Goal: Book appointment/travel/reservation

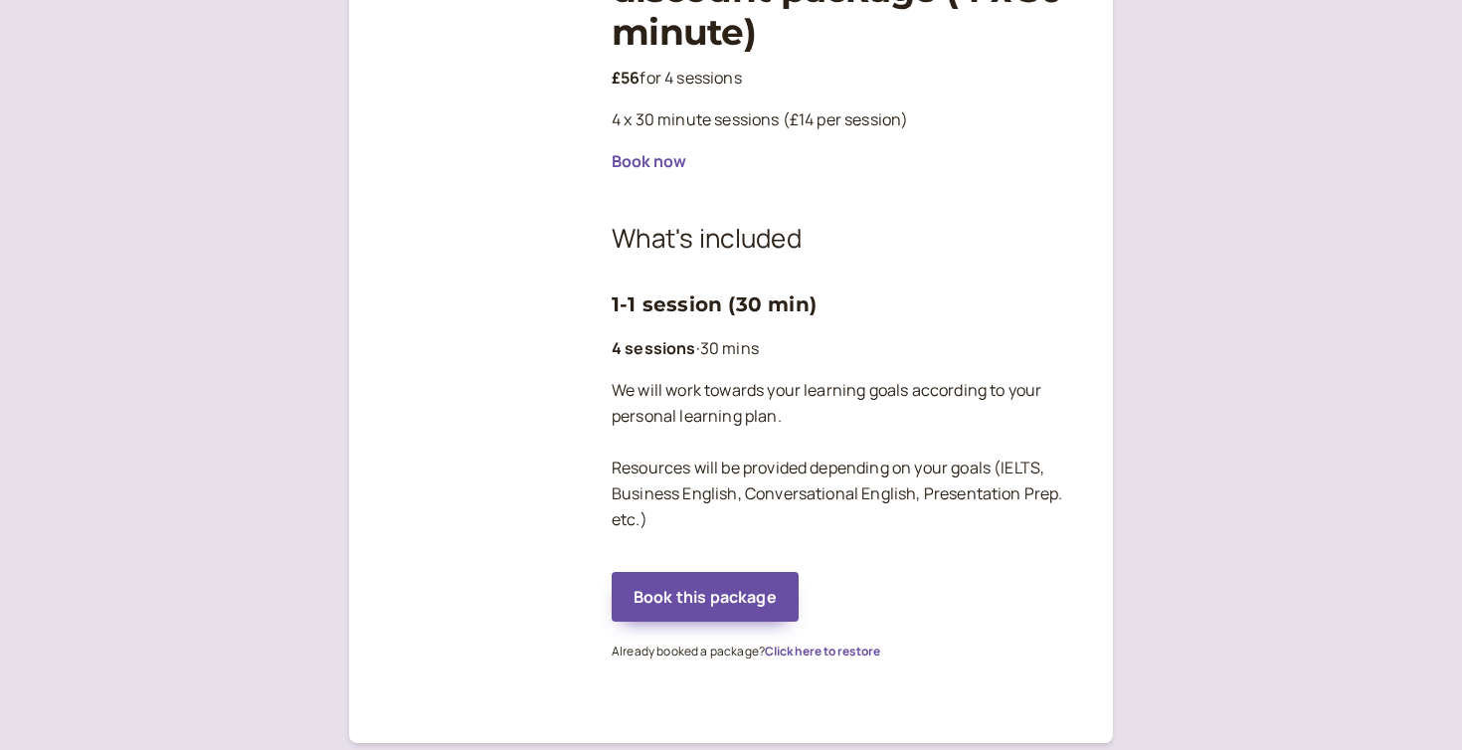
scroll to position [392, 0]
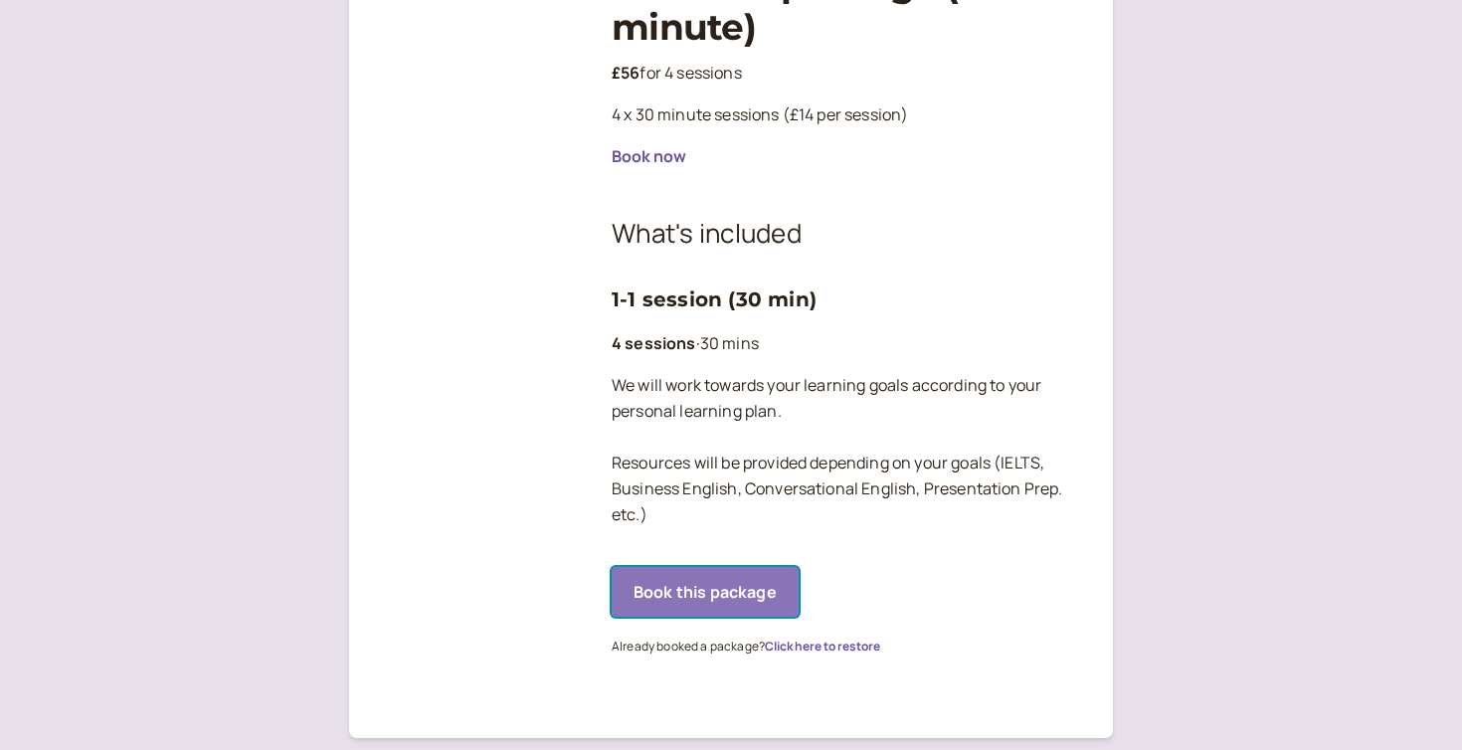
click at [729, 592] on button "Book this package" at bounding box center [705, 592] width 187 height 50
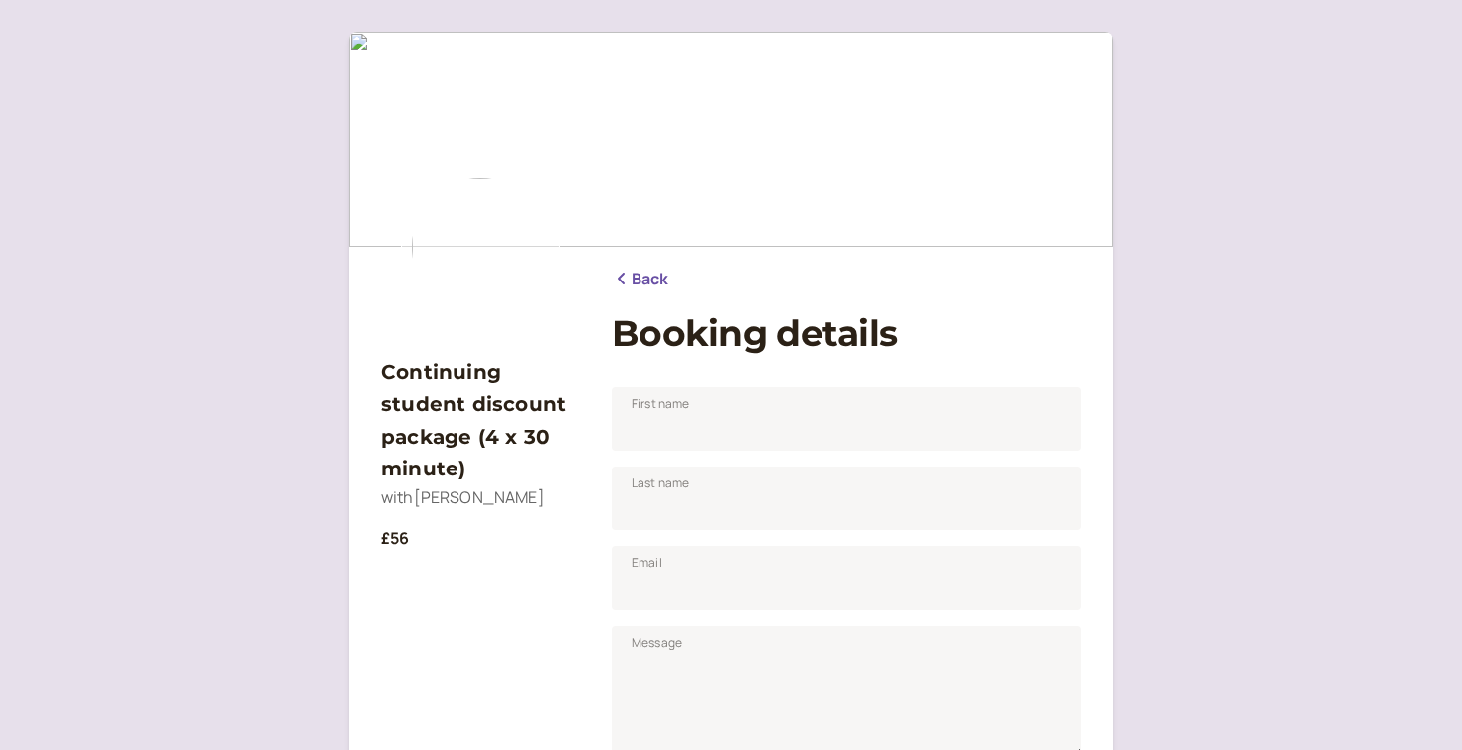
click at [645, 277] on link "Back" at bounding box center [641, 280] width 58 height 26
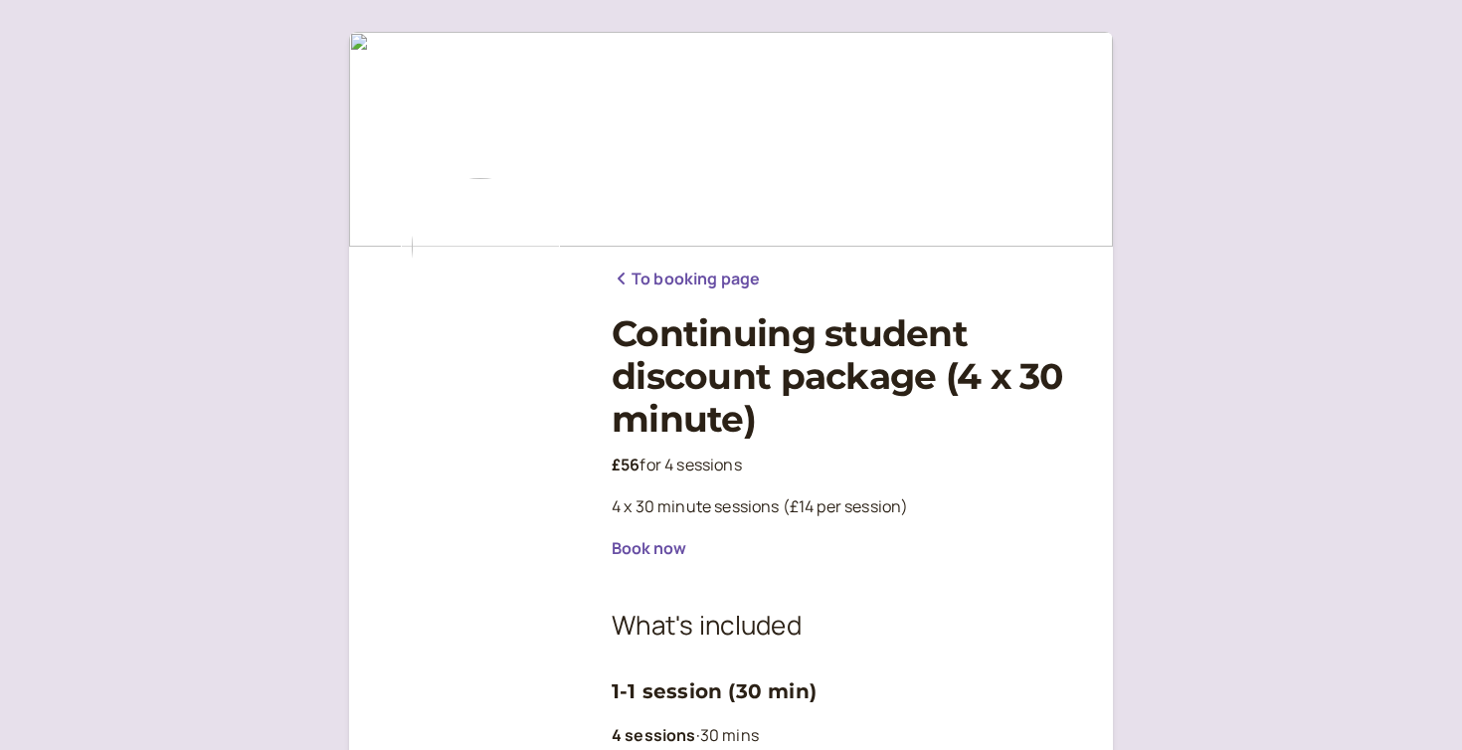
click at [644, 279] on link "To booking page" at bounding box center [686, 280] width 148 height 26
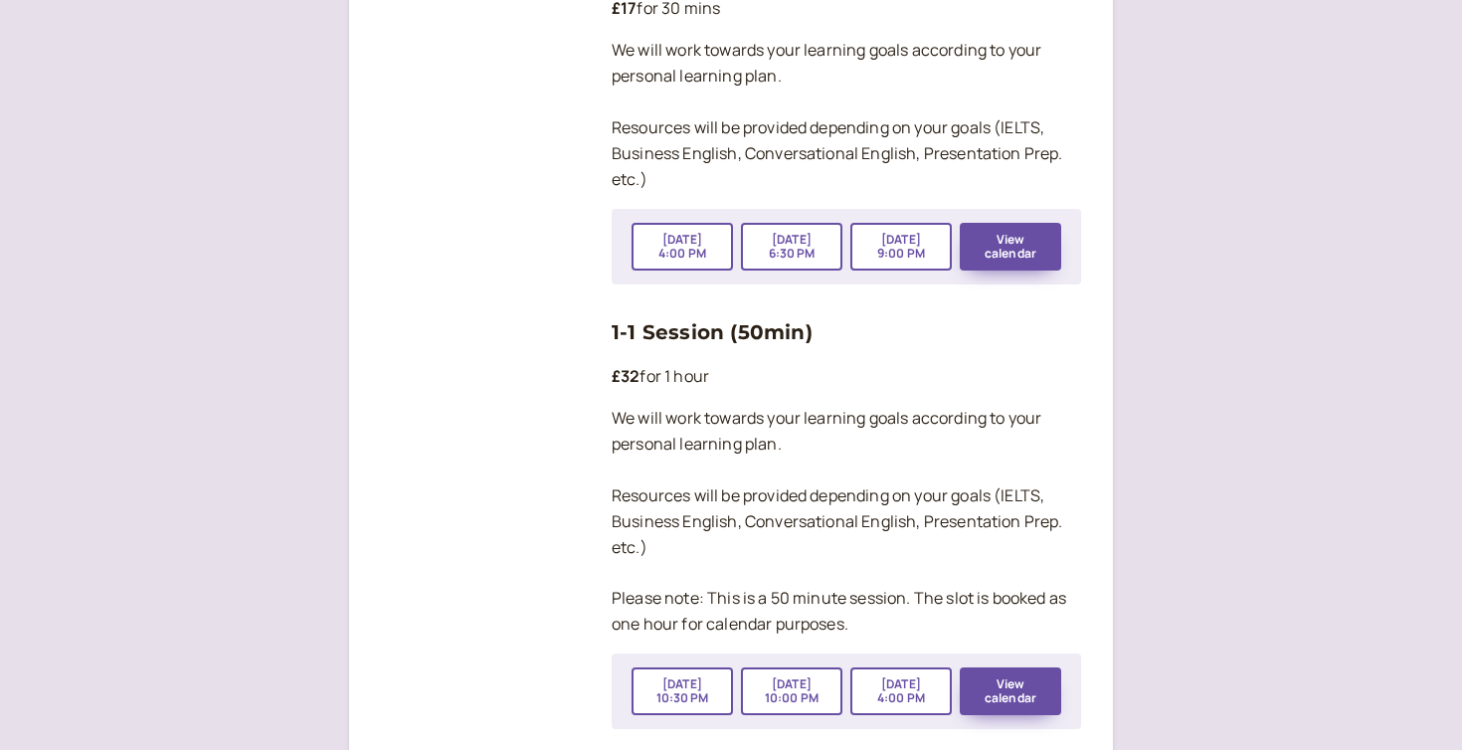
scroll to position [3535, 0]
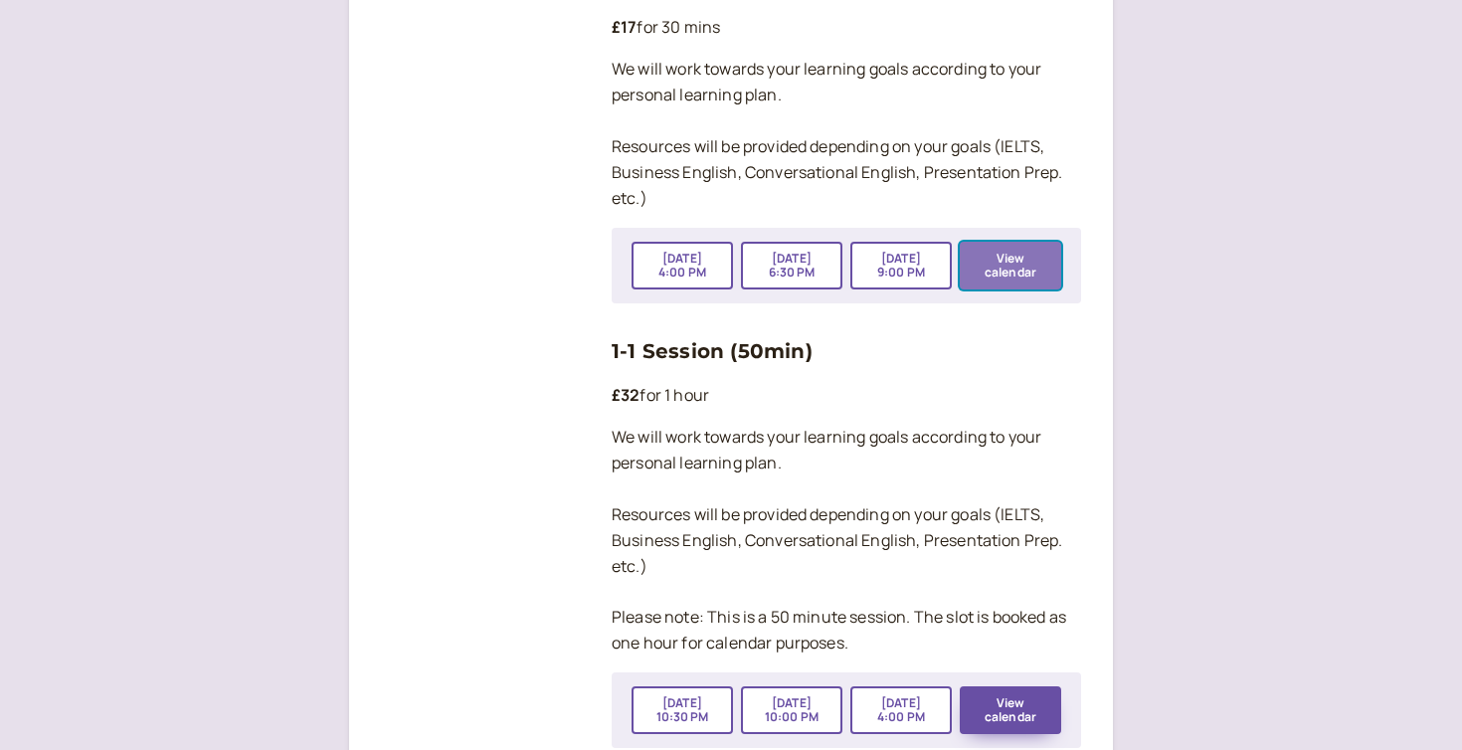
click at [1020, 242] on button "View calendar" at bounding box center [1010, 266] width 101 height 48
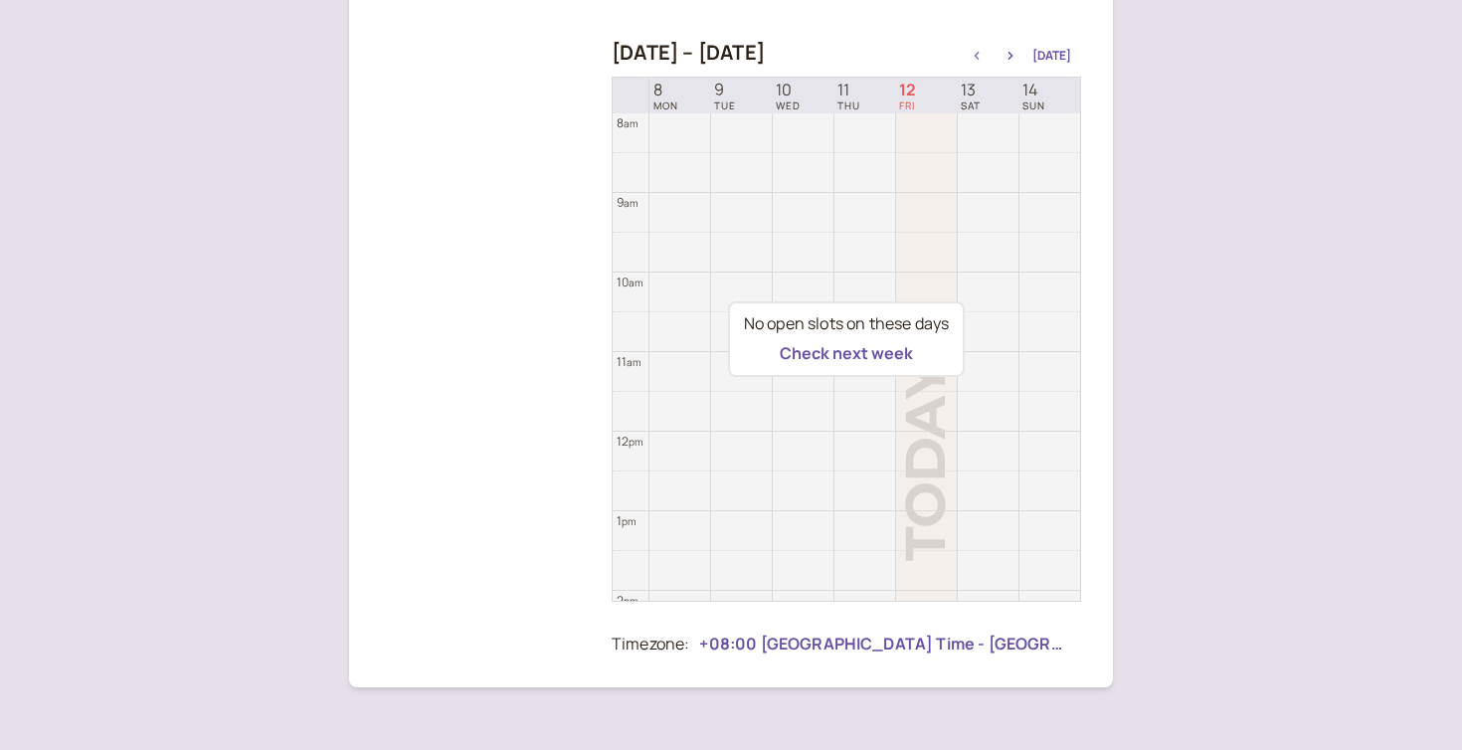
scroll to position [248, 0]
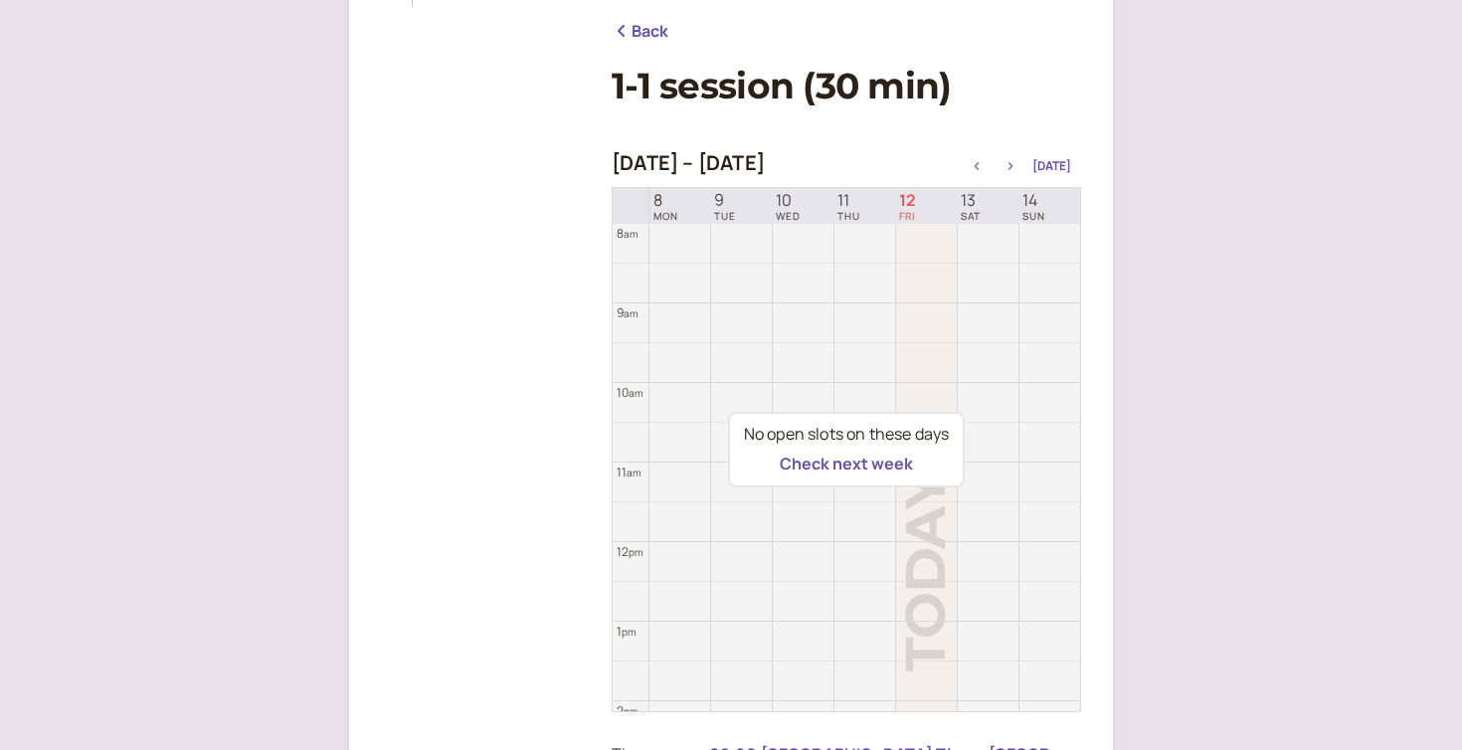
click at [1016, 163] on icon "button" at bounding box center [1011, 166] width 24 height 8
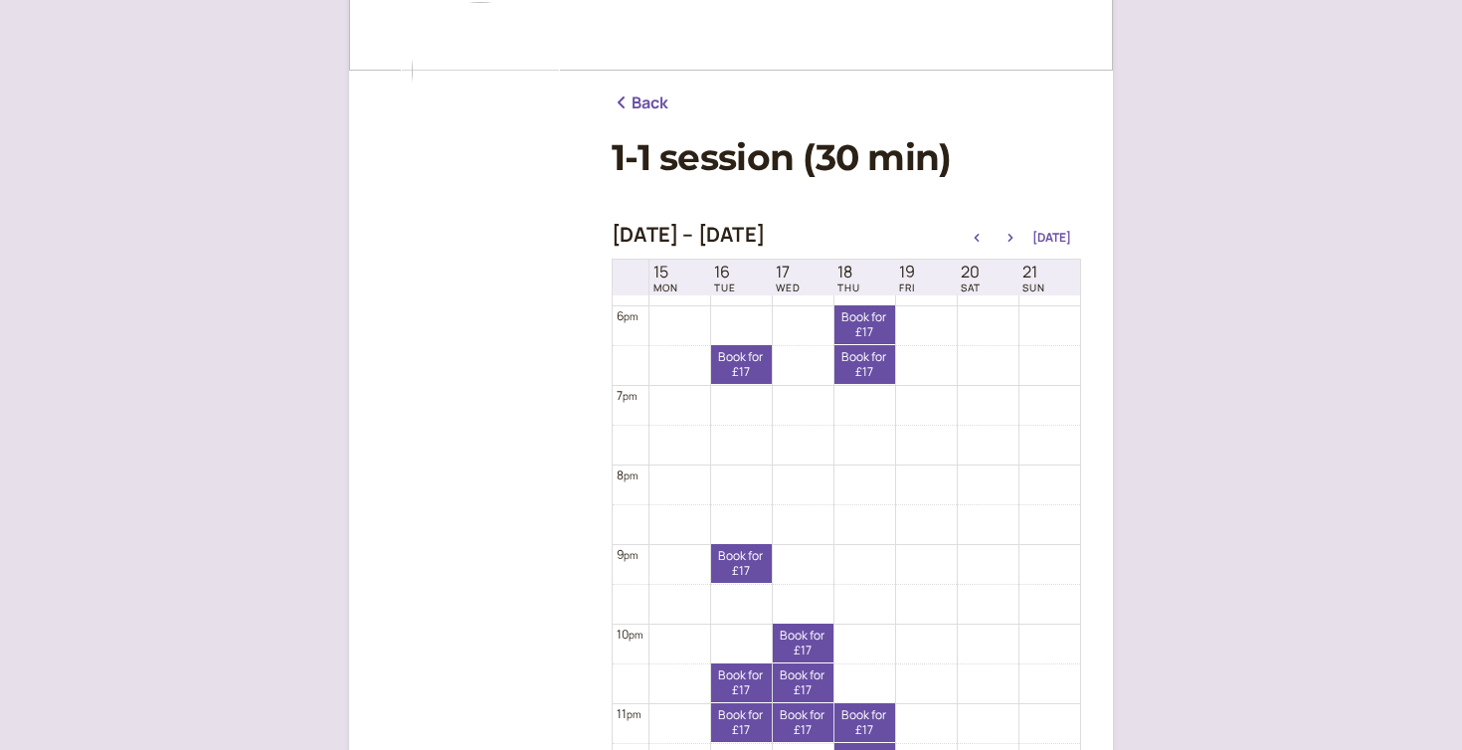
scroll to position [164, 0]
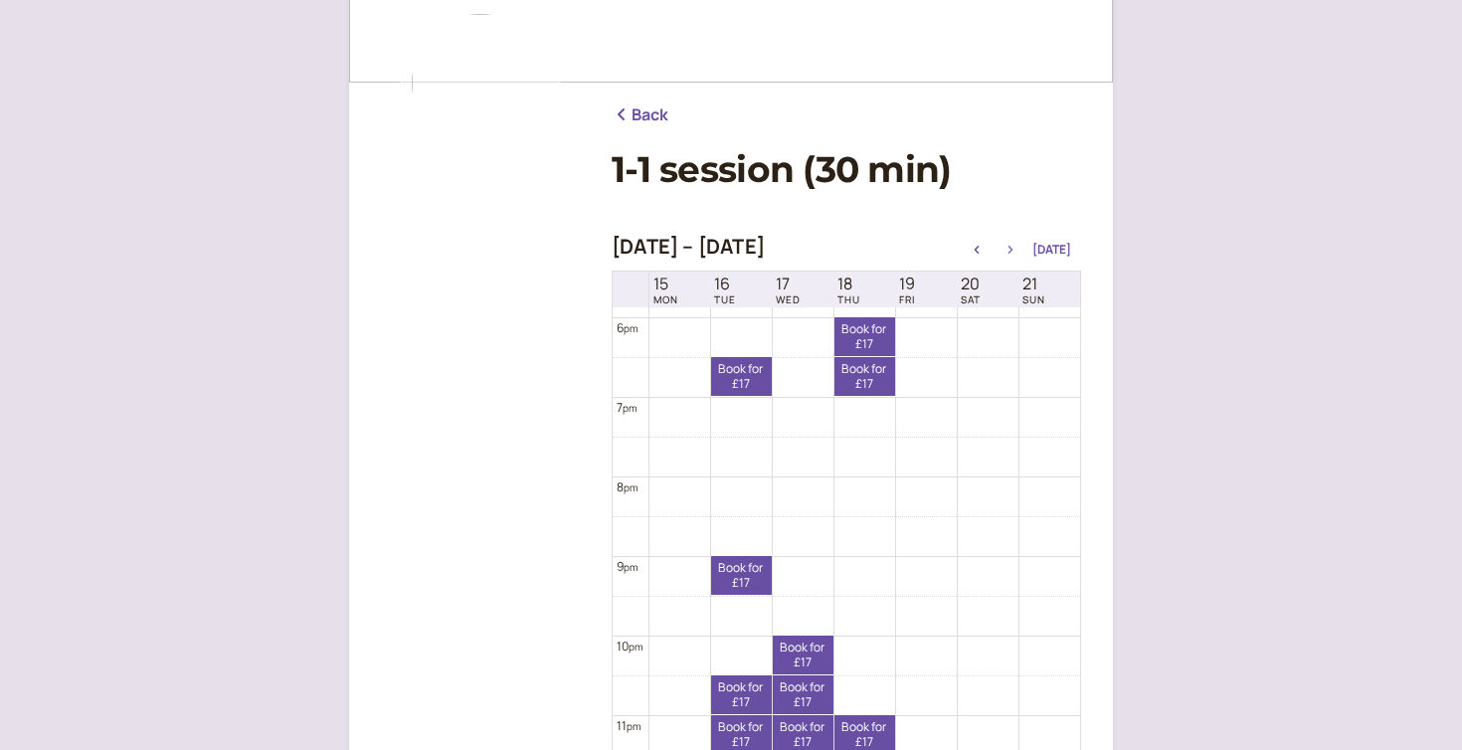
click at [1012, 246] on icon "button" at bounding box center [1011, 250] width 24 height 8
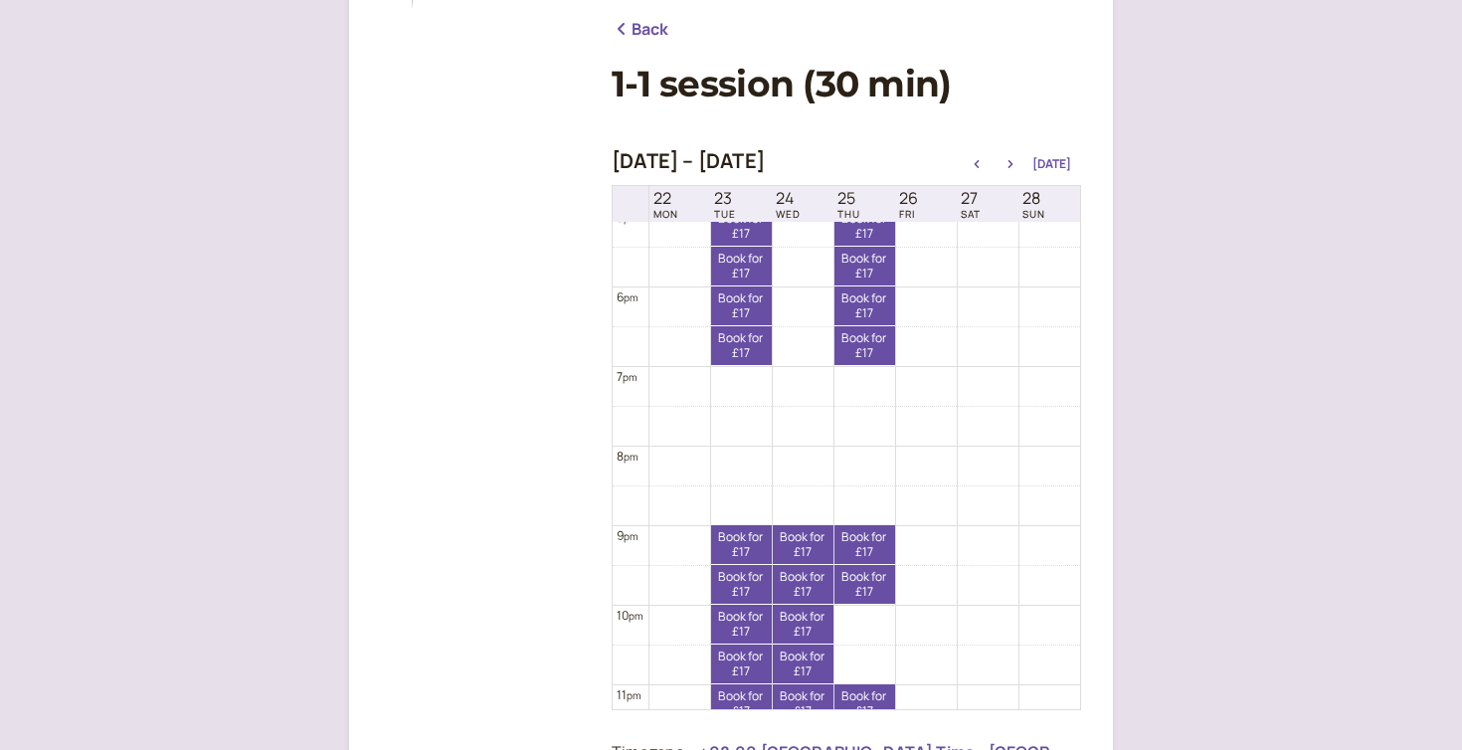
scroll to position [1422, 0]
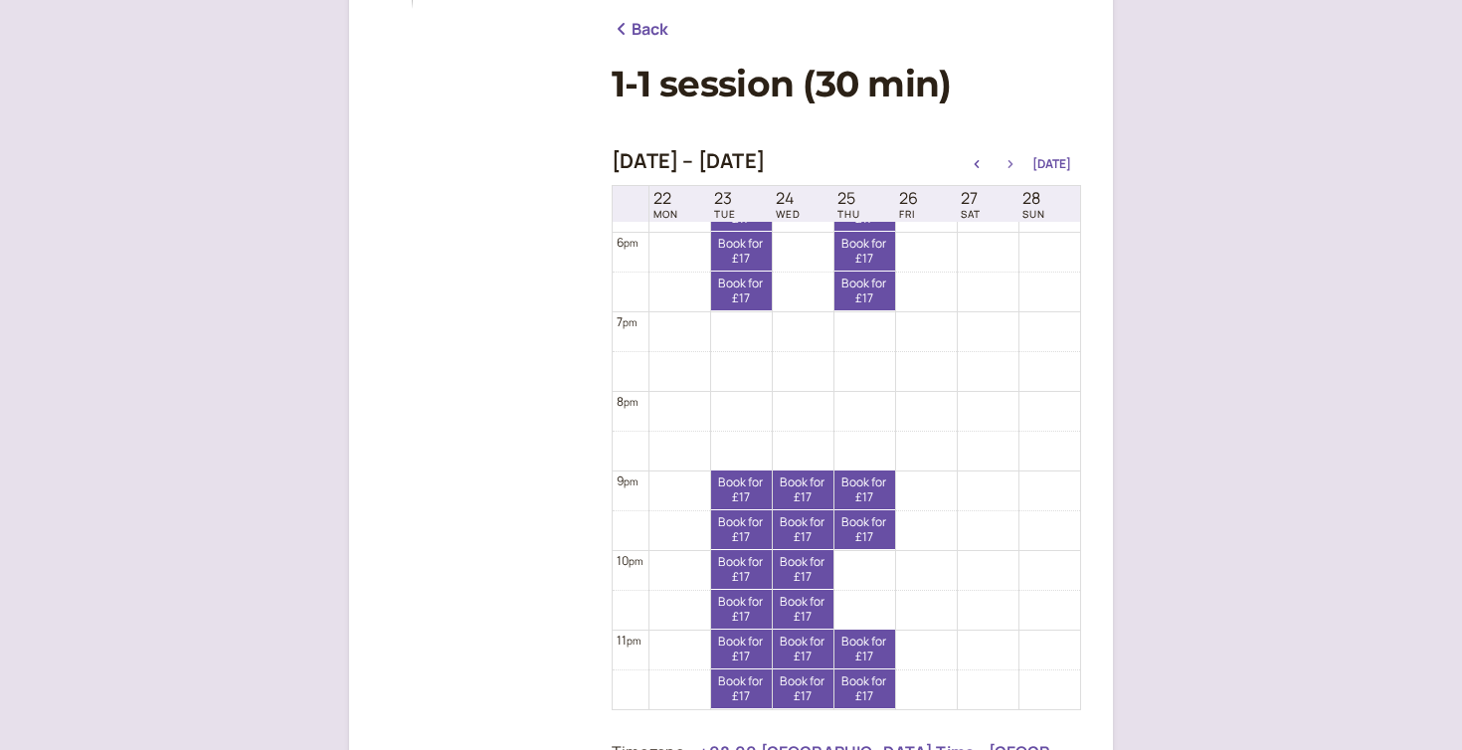
click at [1019, 163] on icon "button" at bounding box center [1011, 164] width 24 height 8
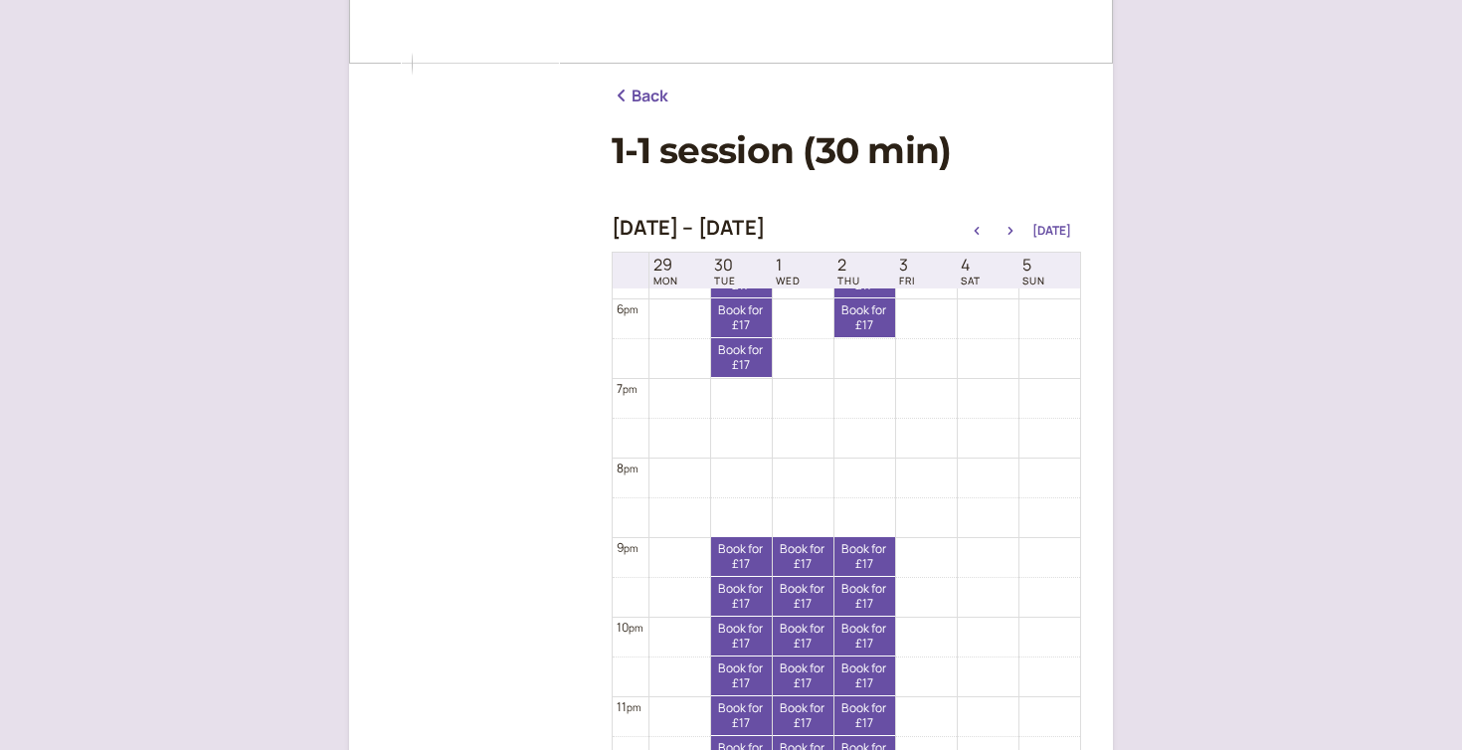
scroll to position [0, 0]
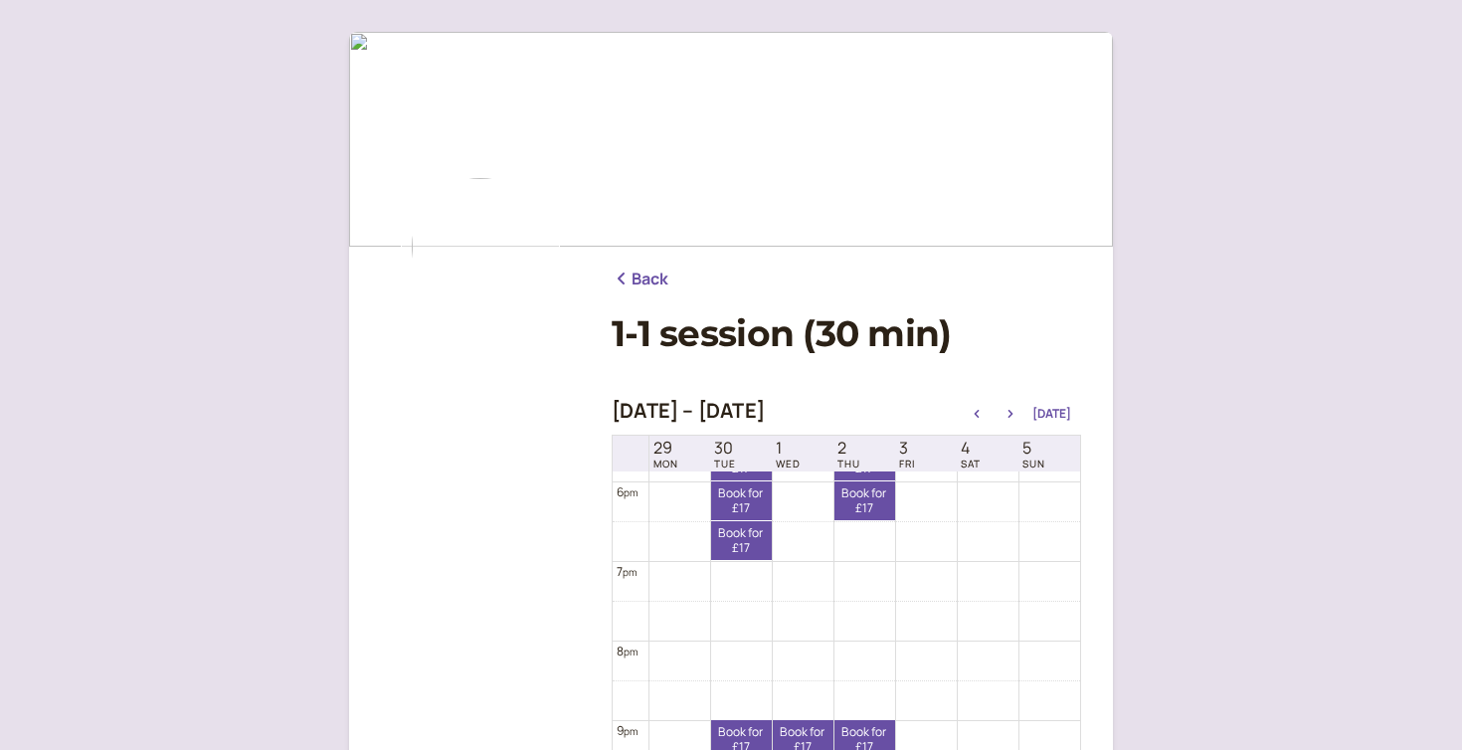
click at [642, 271] on link "Back" at bounding box center [641, 280] width 58 height 26
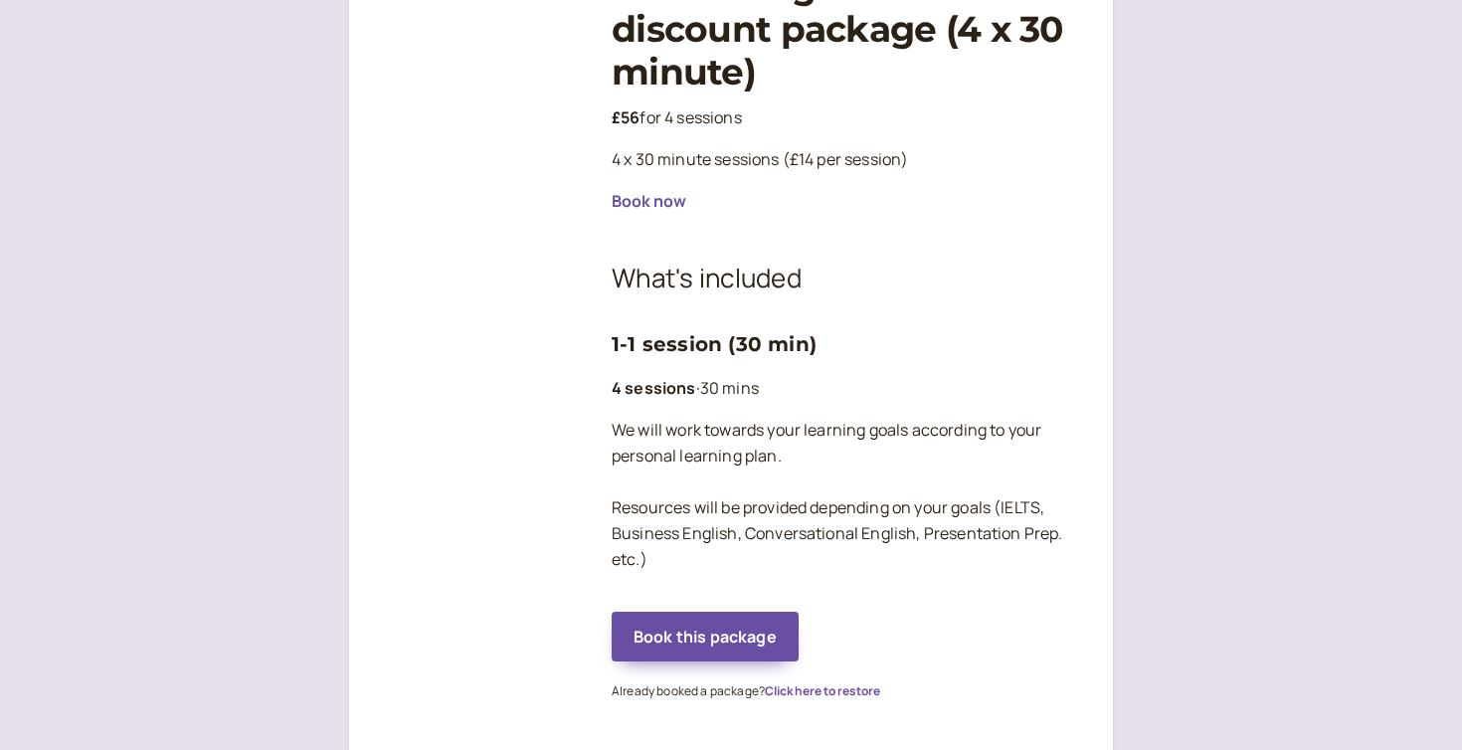
scroll to position [401, 0]
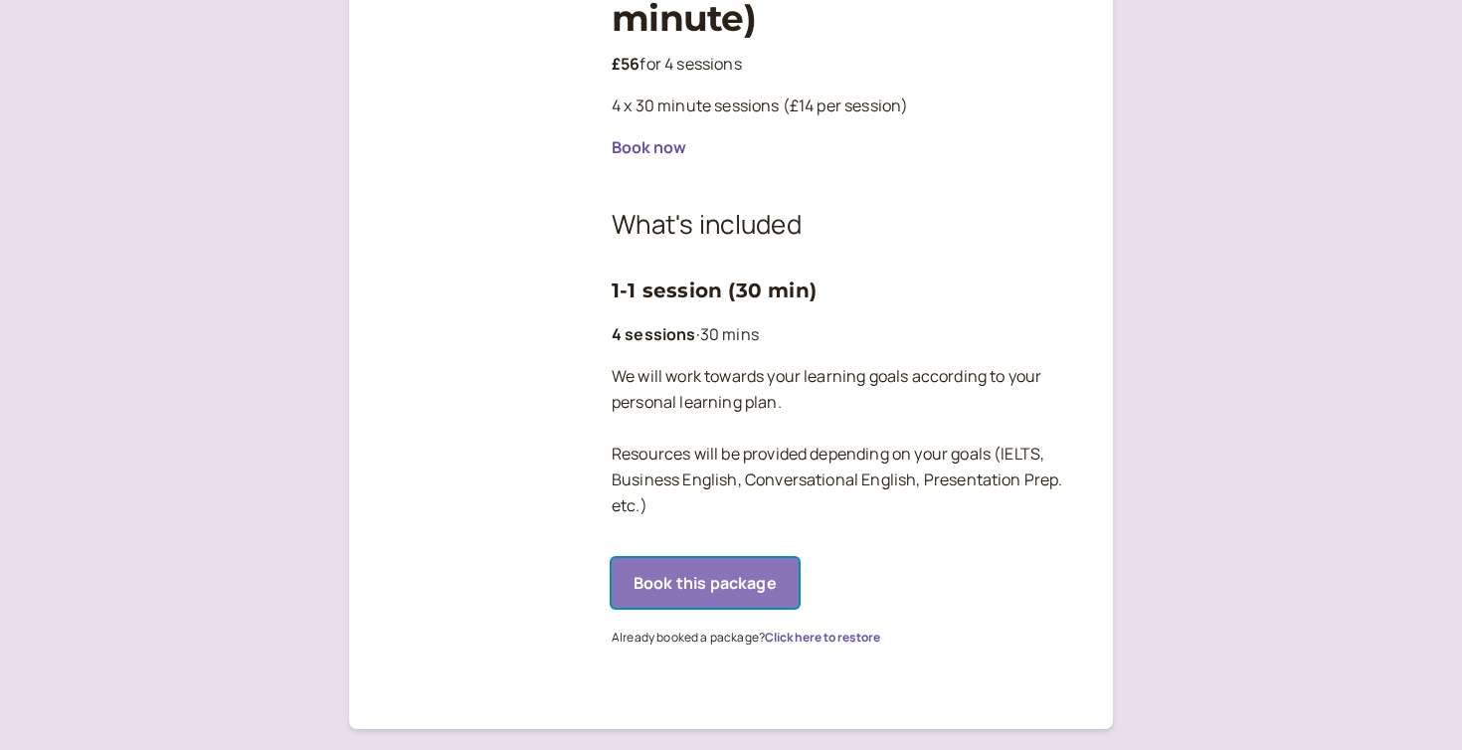
click at [710, 574] on button "Book this package" at bounding box center [705, 583] width 187 height 50
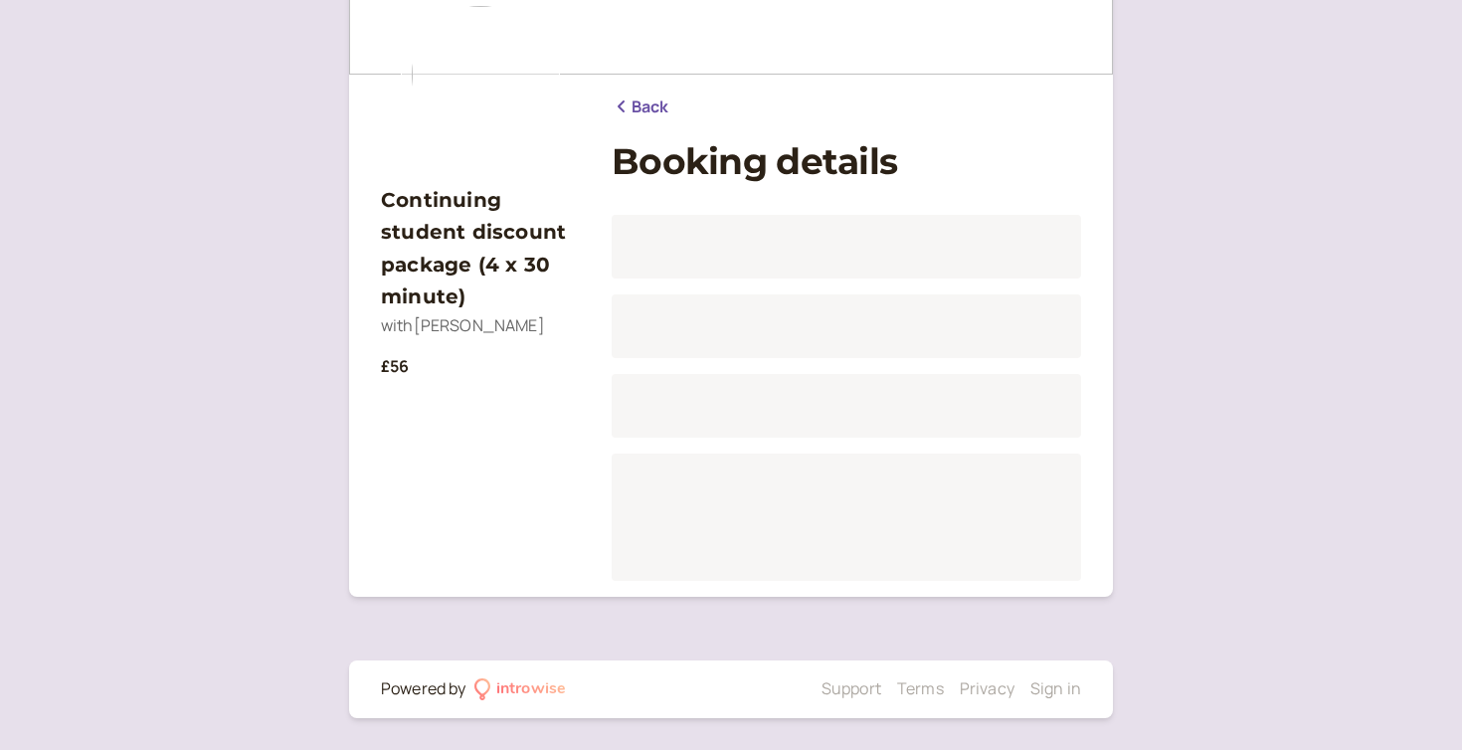
scroll to position [172, 0]
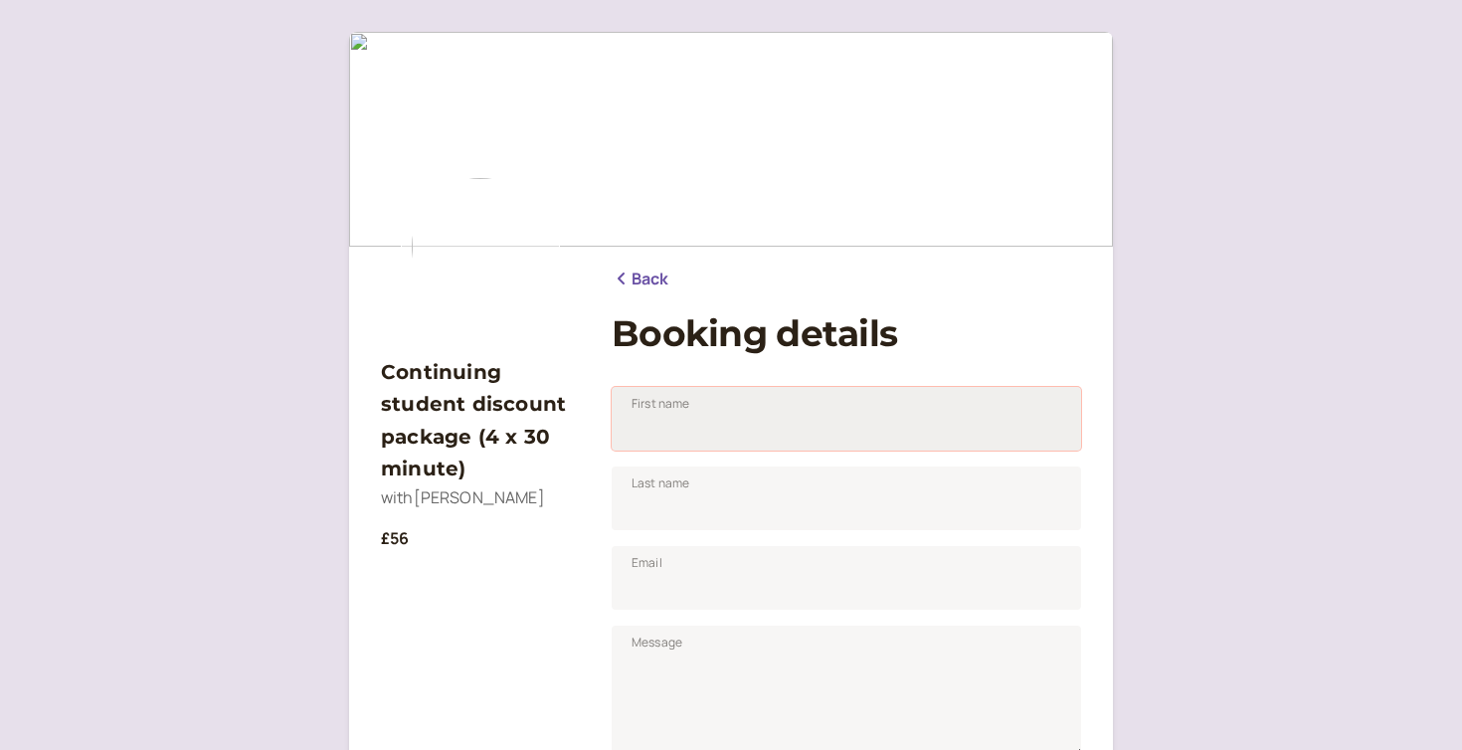
click at [668, 429] on input "First name" at bounding box center [846, 419] width 469 height 64
type input "Hsin-I"
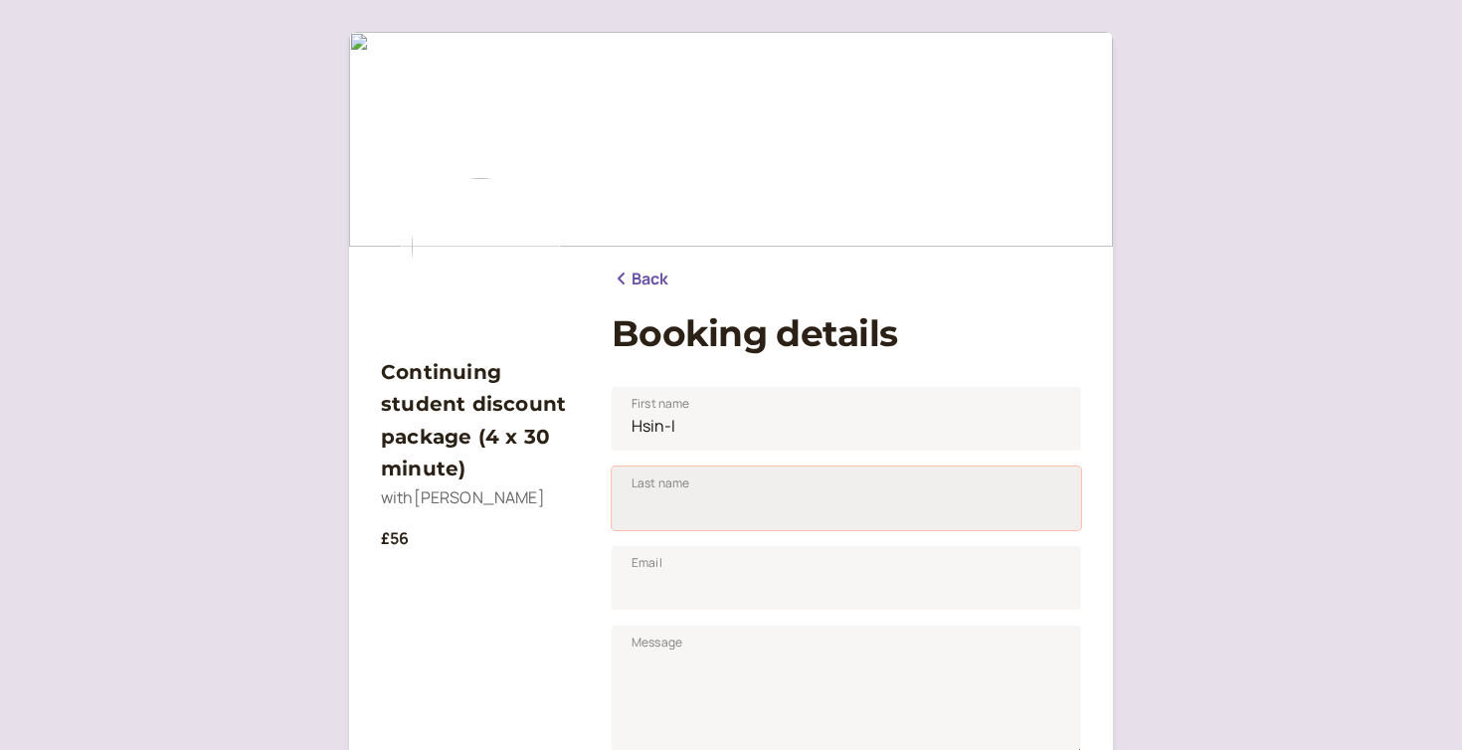
click at [680, 517] on input "Last name" at bounding box center [846, 498] width 469 height 64
type input "Wang"
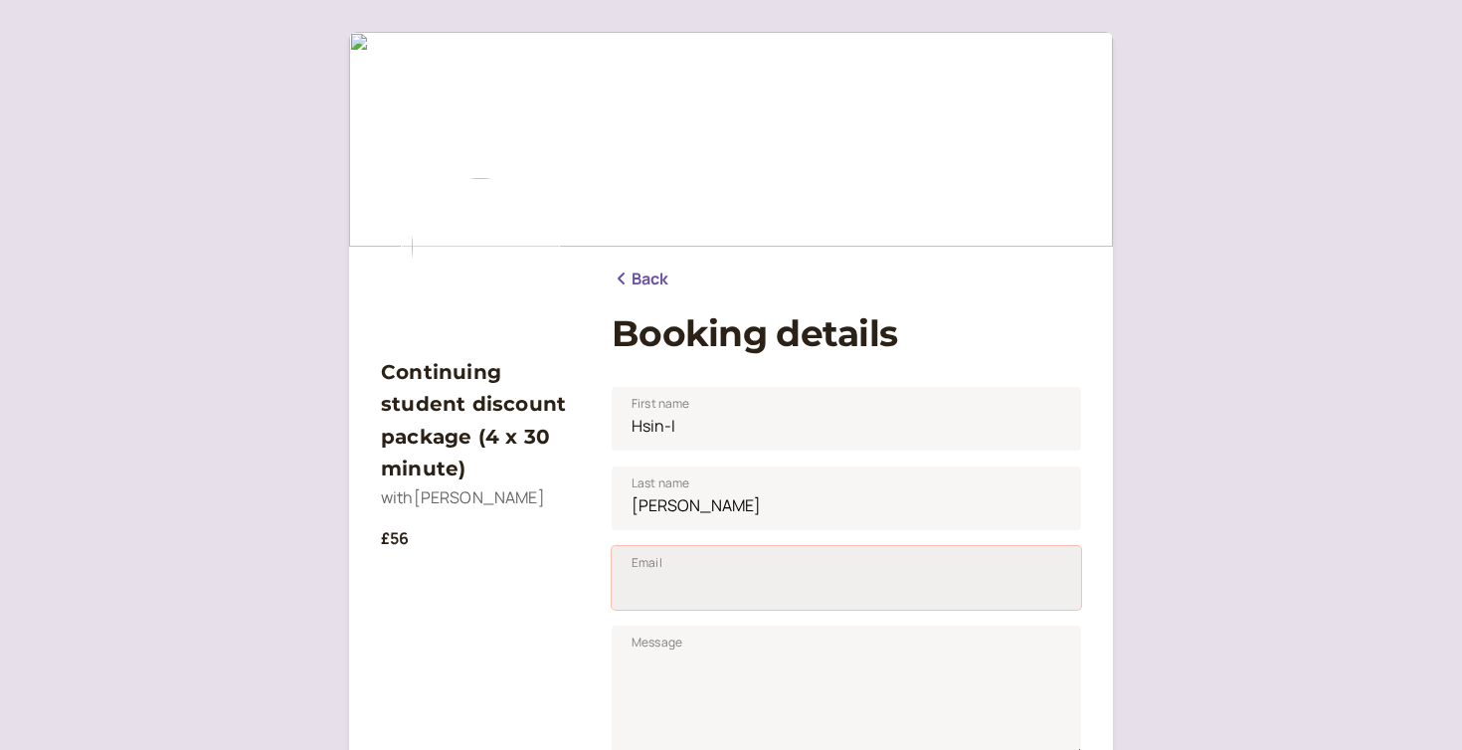
click at [706, 595] on input "Email" at bounding box center [846, 578] width 469 height 64
type input "hsiniwang1126@gmail.com"
click at [1242, 450] on div "Continuing student discount package (4 x 30 minute) with Emily King £56 Back Bo…" at bounding box center [731, 696] width 1462 height 1393
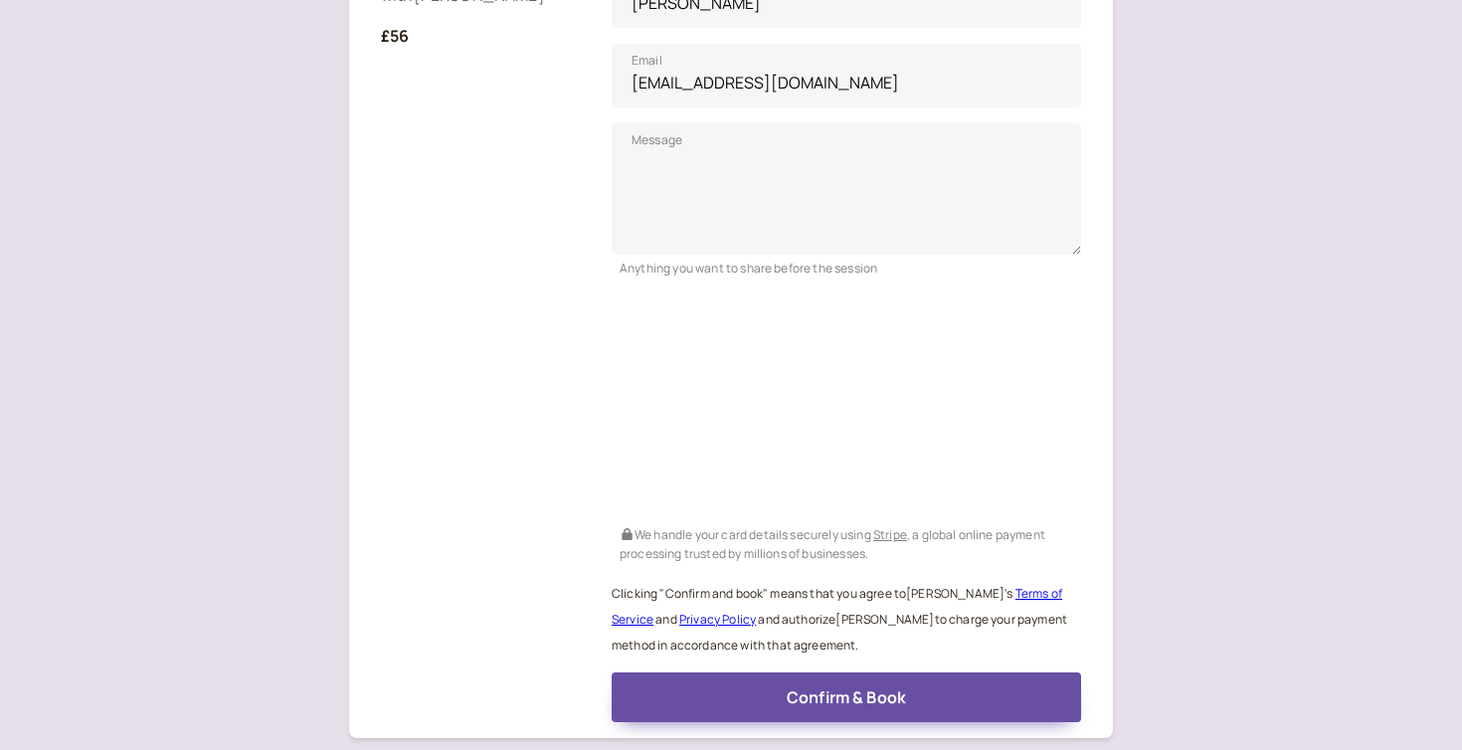
scroll to position [501, 0]
click at [1318, 482] on div "Continuing student discount package (4 x 30 minute) with Emily King £56 Back Bo…" at bounding box center [731, 195] width 1462 height 1393
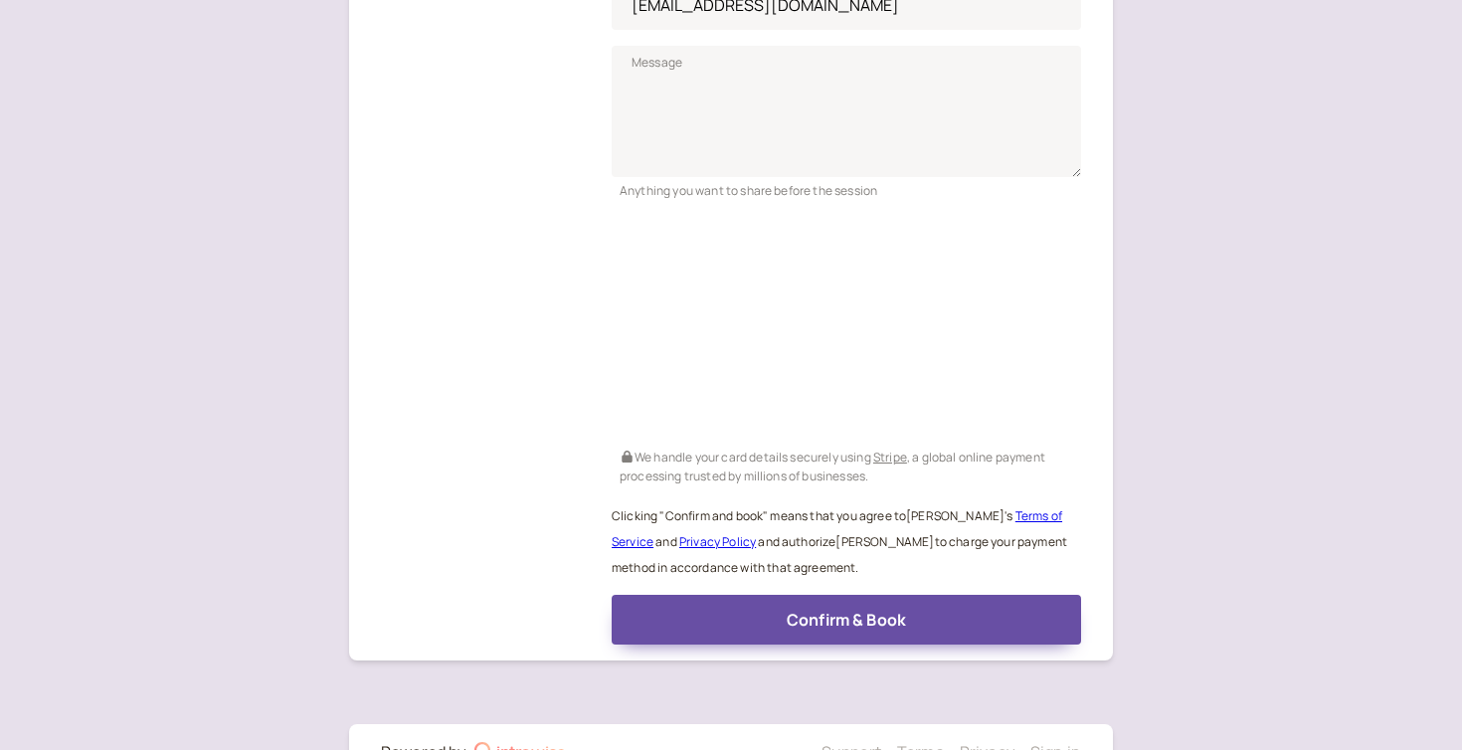
scroll to position [643, 0]
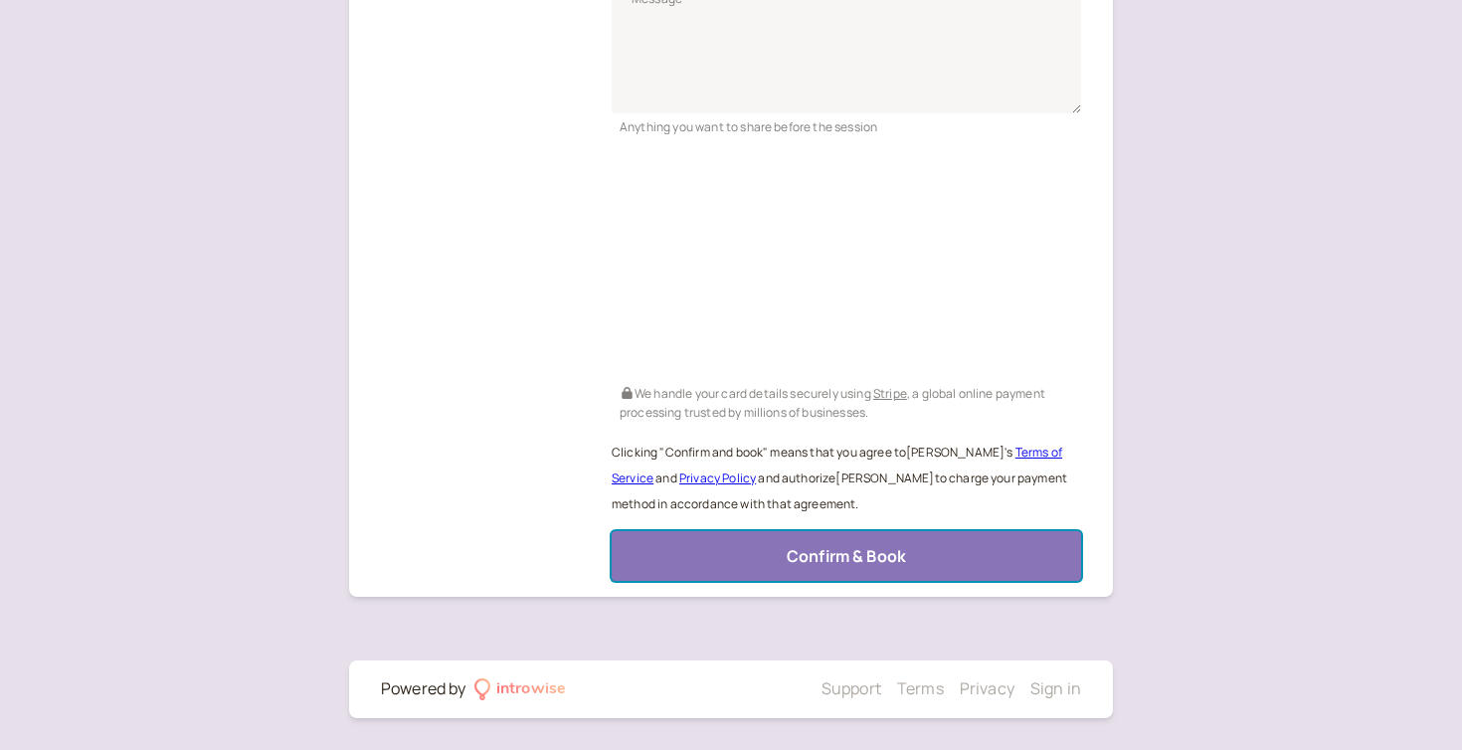
click at [926, 563] on button "Confirm & Book" at bounding box center [846, 556] width 469 height 50
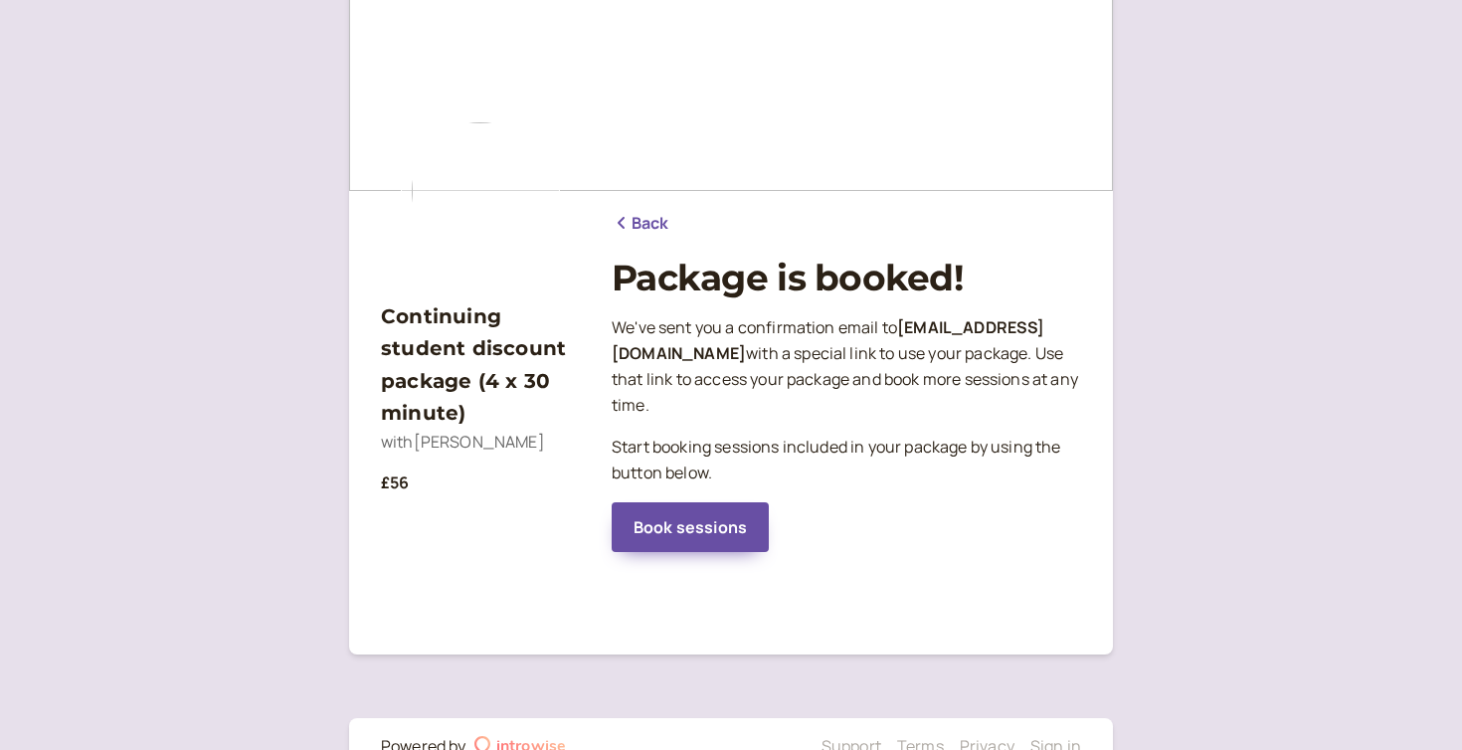
scroll to position [0, 0]
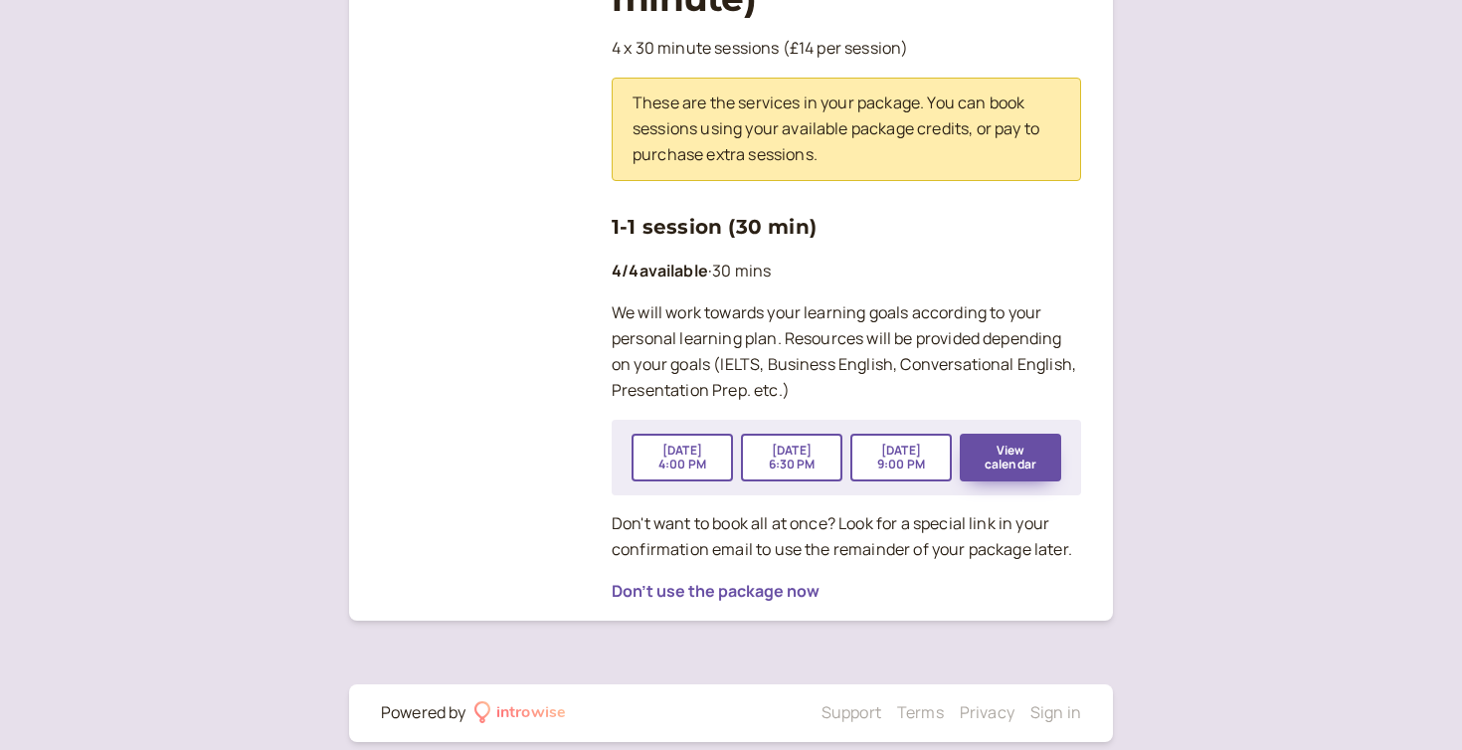
scroll to position [445, 0]
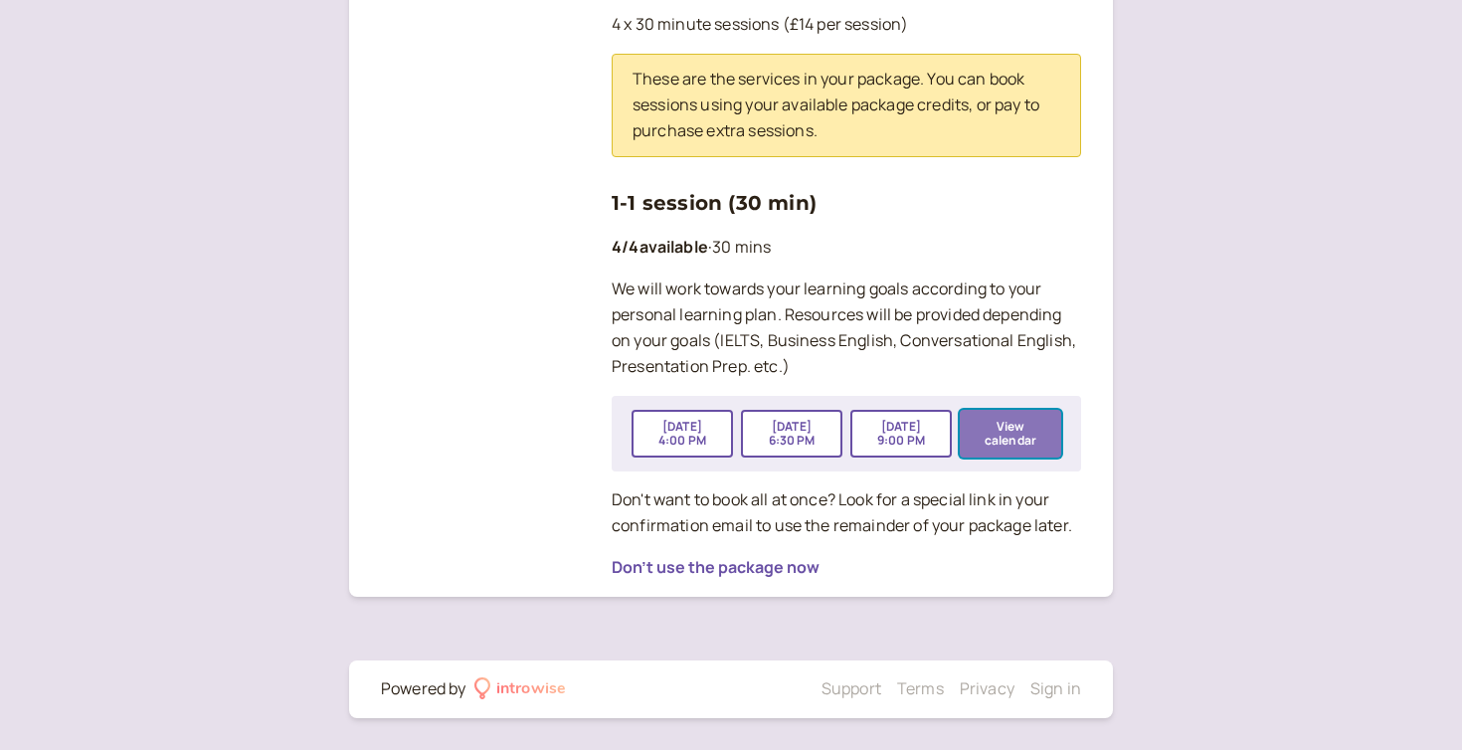
click at [1023, 437] on button "View calendar" at bounding box center [1010, 434] width 101 height 48
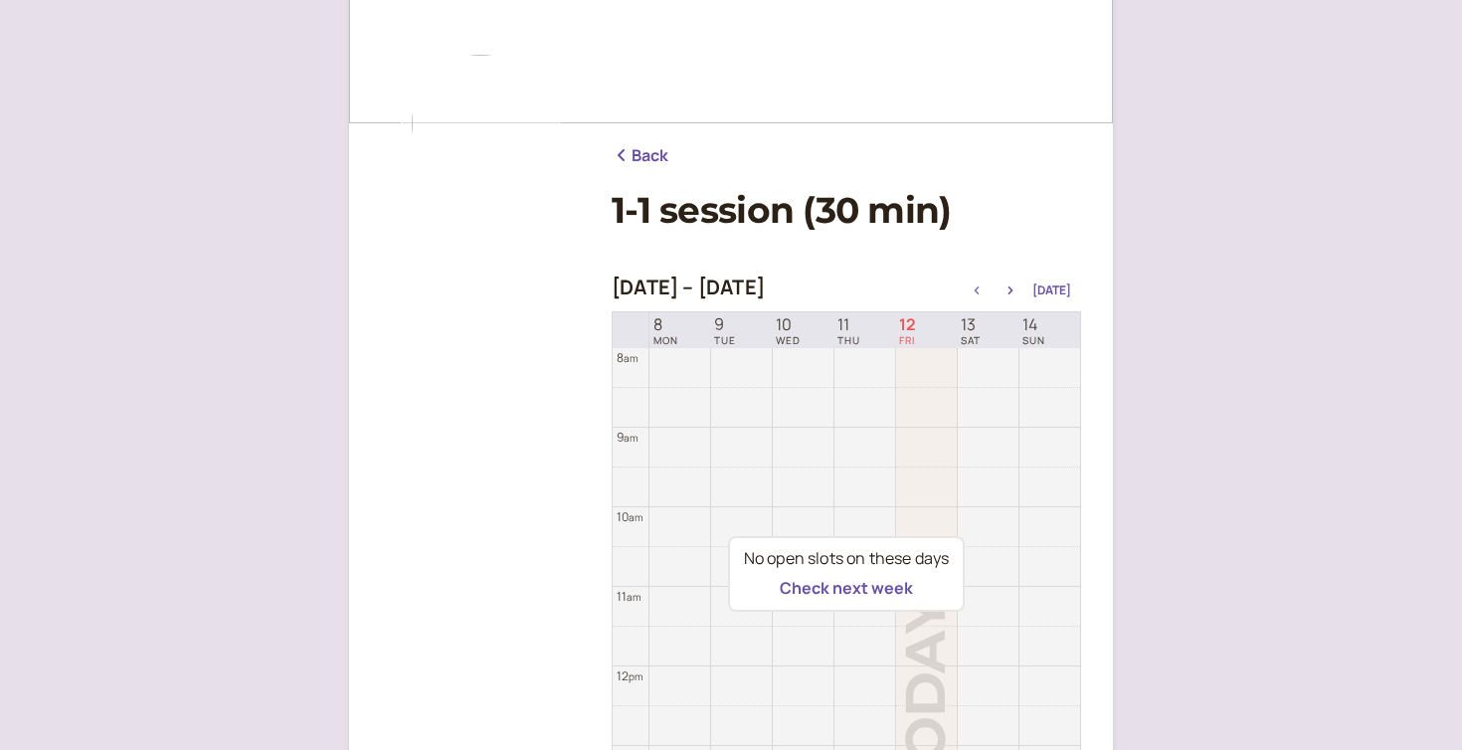
scroll to position [82, 0]
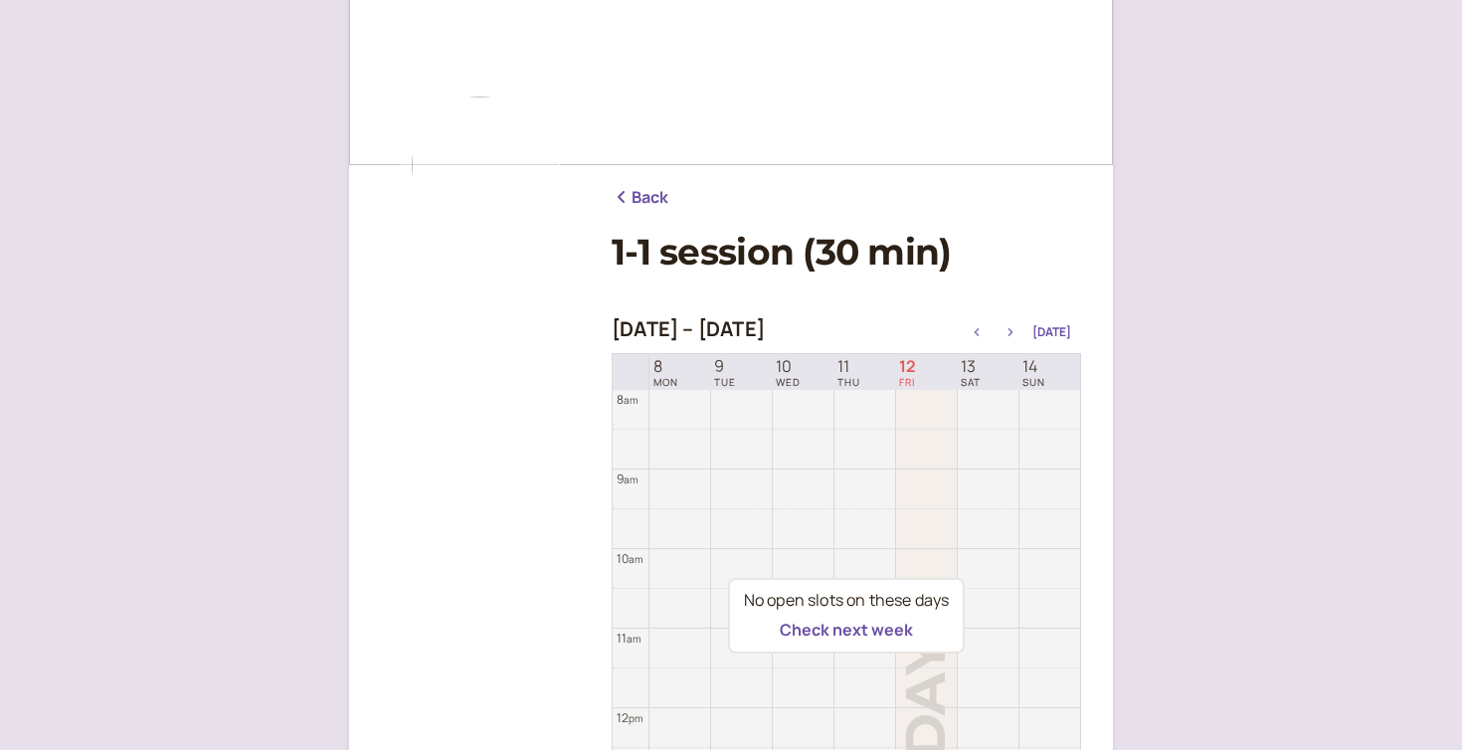
click at [1012, 331] on icon "button" at bounding box center [1011, 332] width 24 height 8
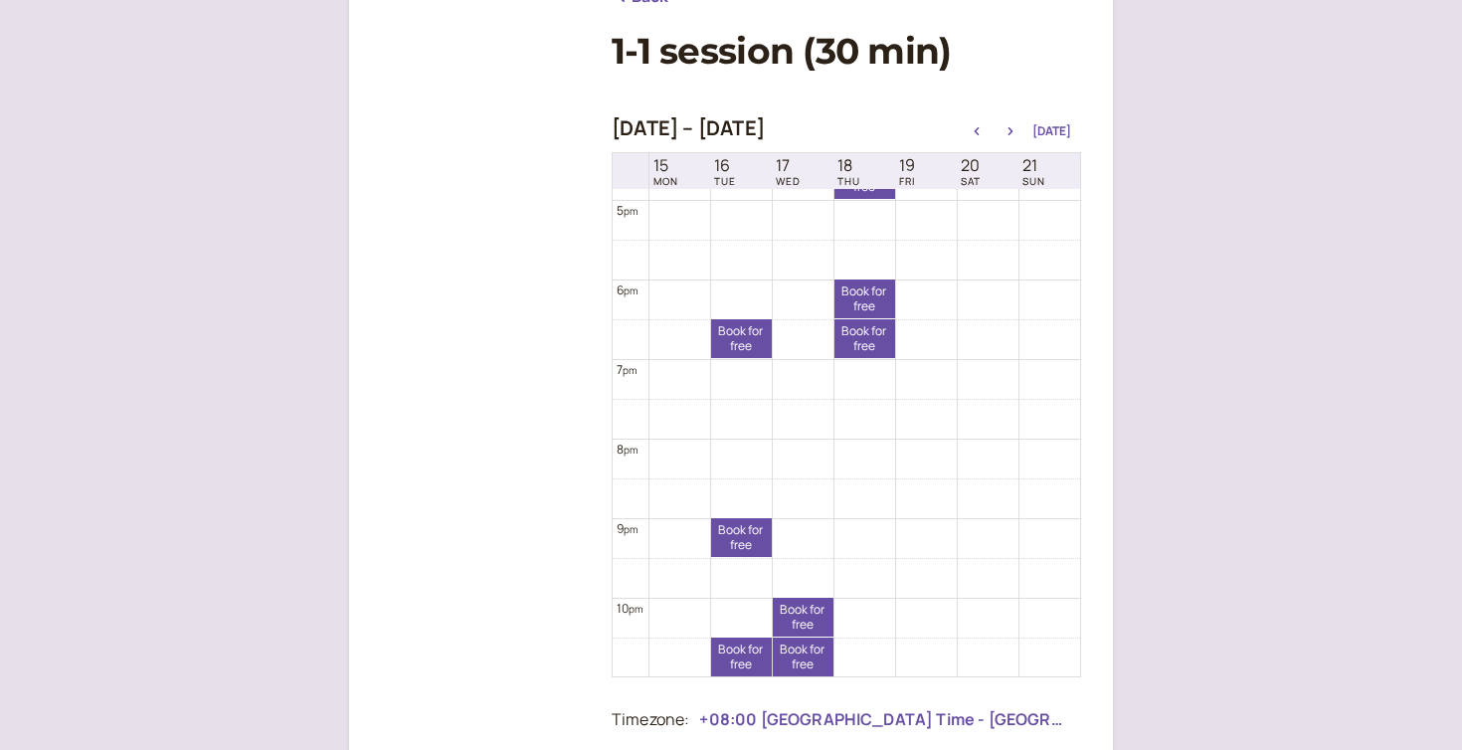
scroll to position [1422, 0]
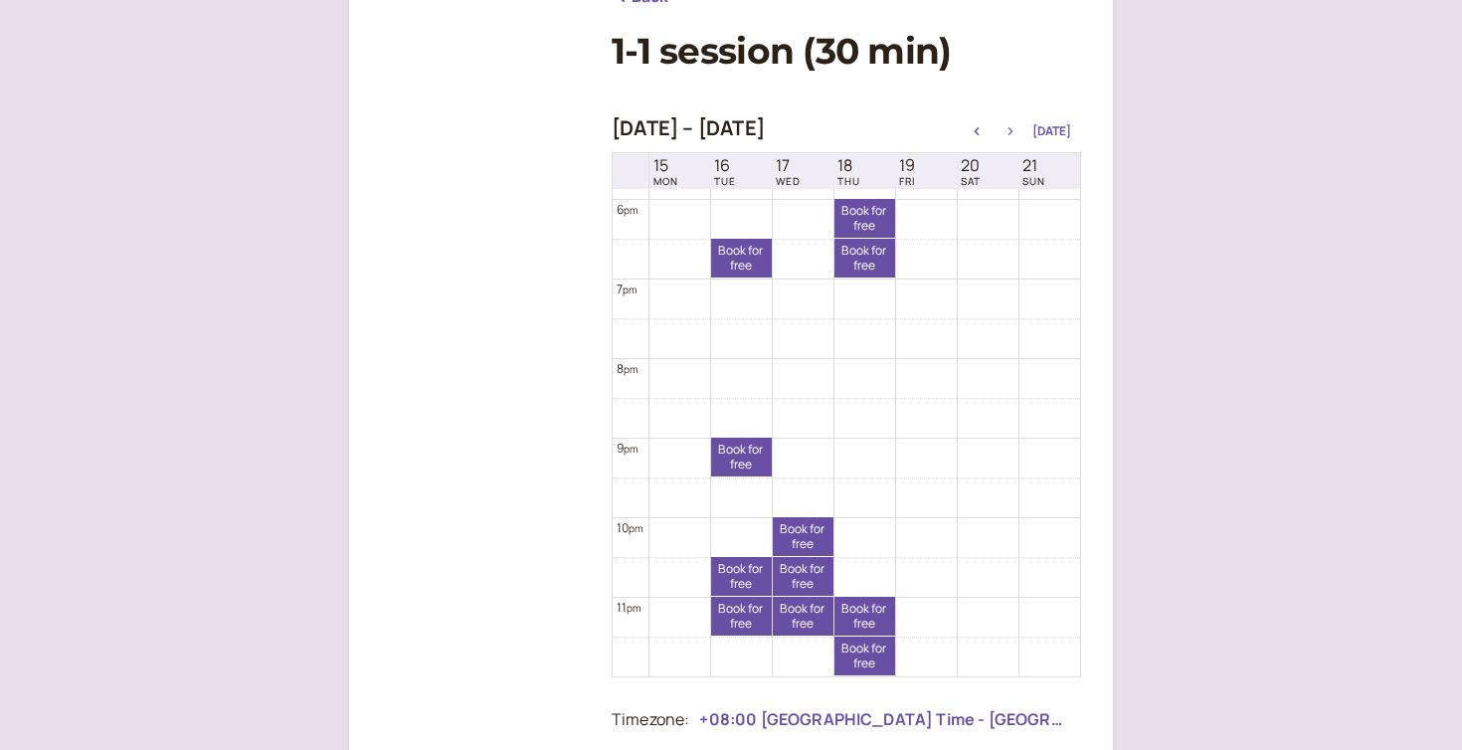
click at [1011, 125] on button "button" at bounding box center [1011, 131] width 24 height 14
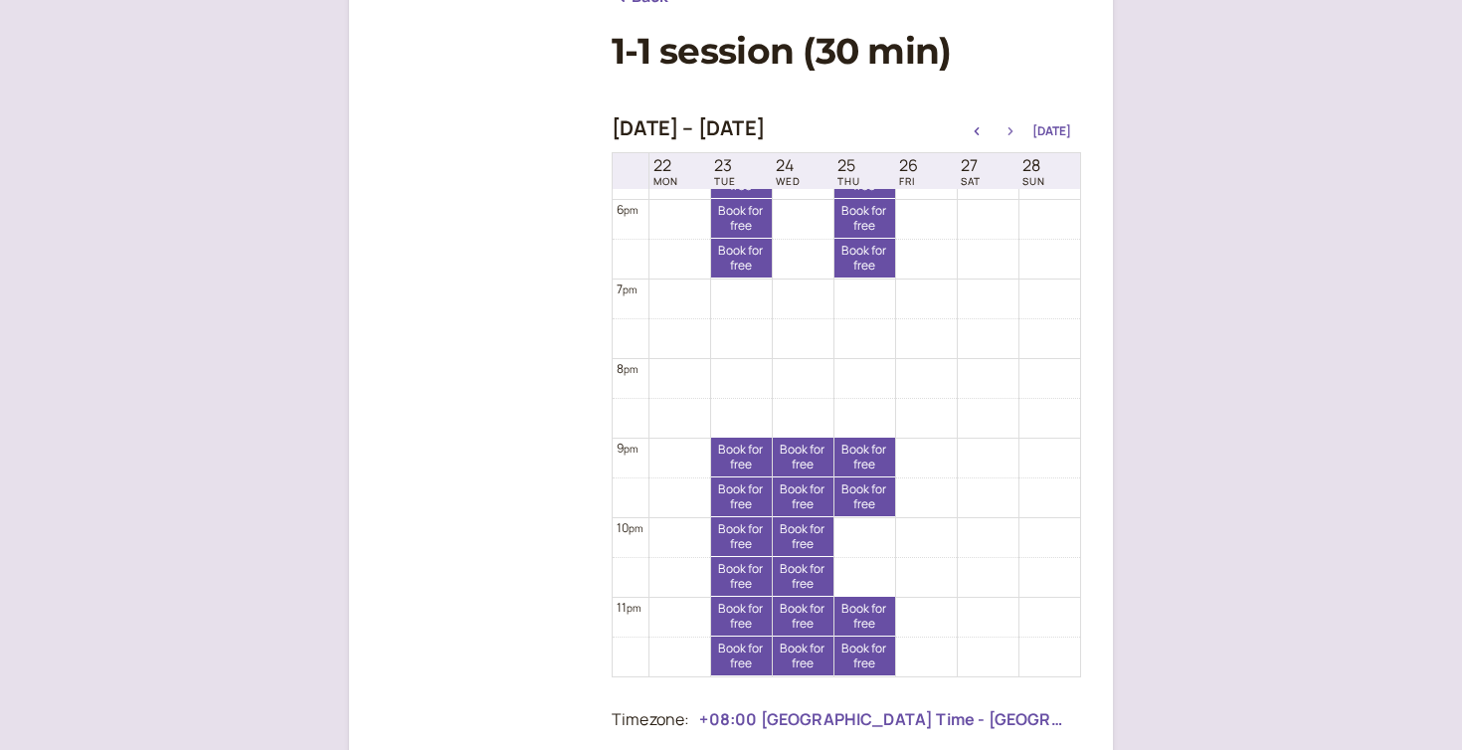
click at [1012, 129] on icon "button" at bounding box center [1011, 131] width 24 height 8
click at [1063, 131] on button "Today" at bounding box center [1051, 131] width 39 height 14
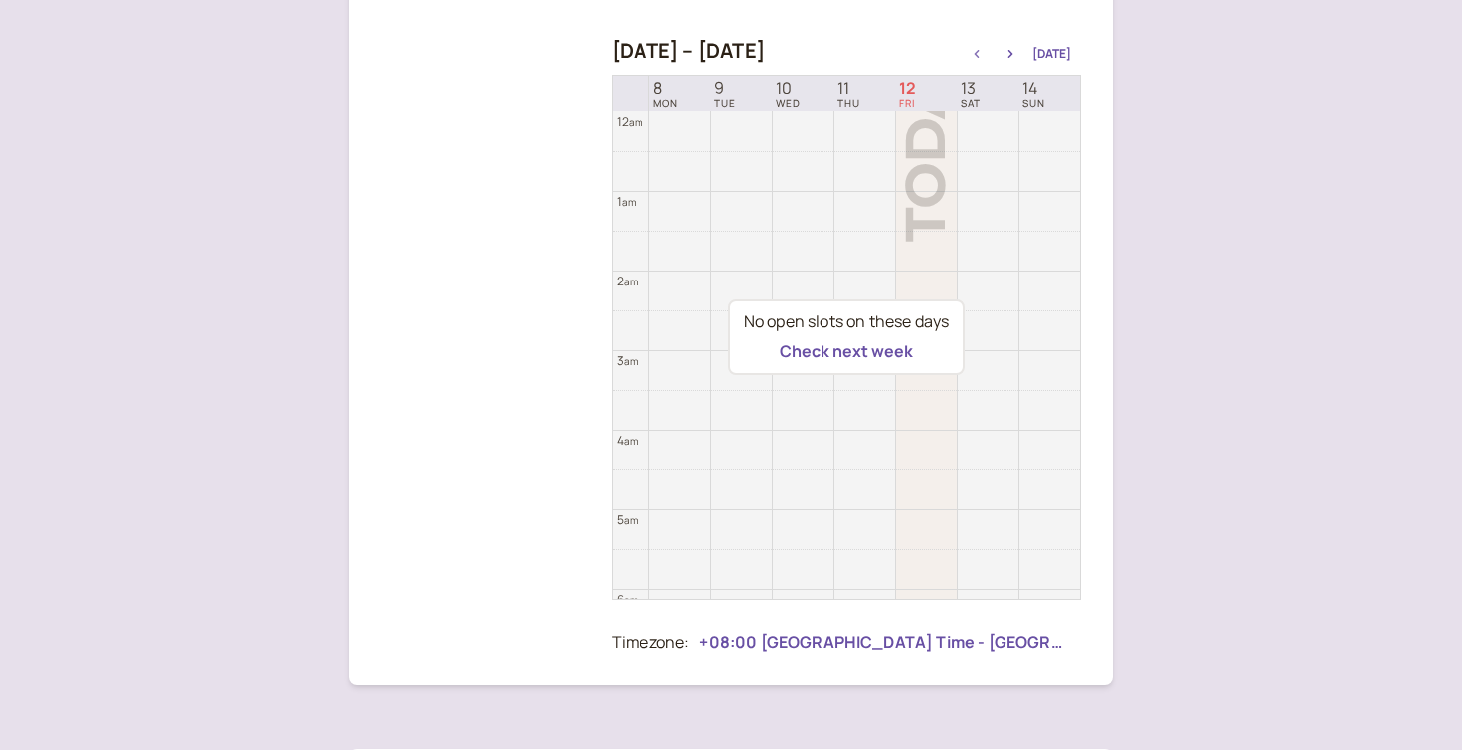
scroll to position [449, 0]
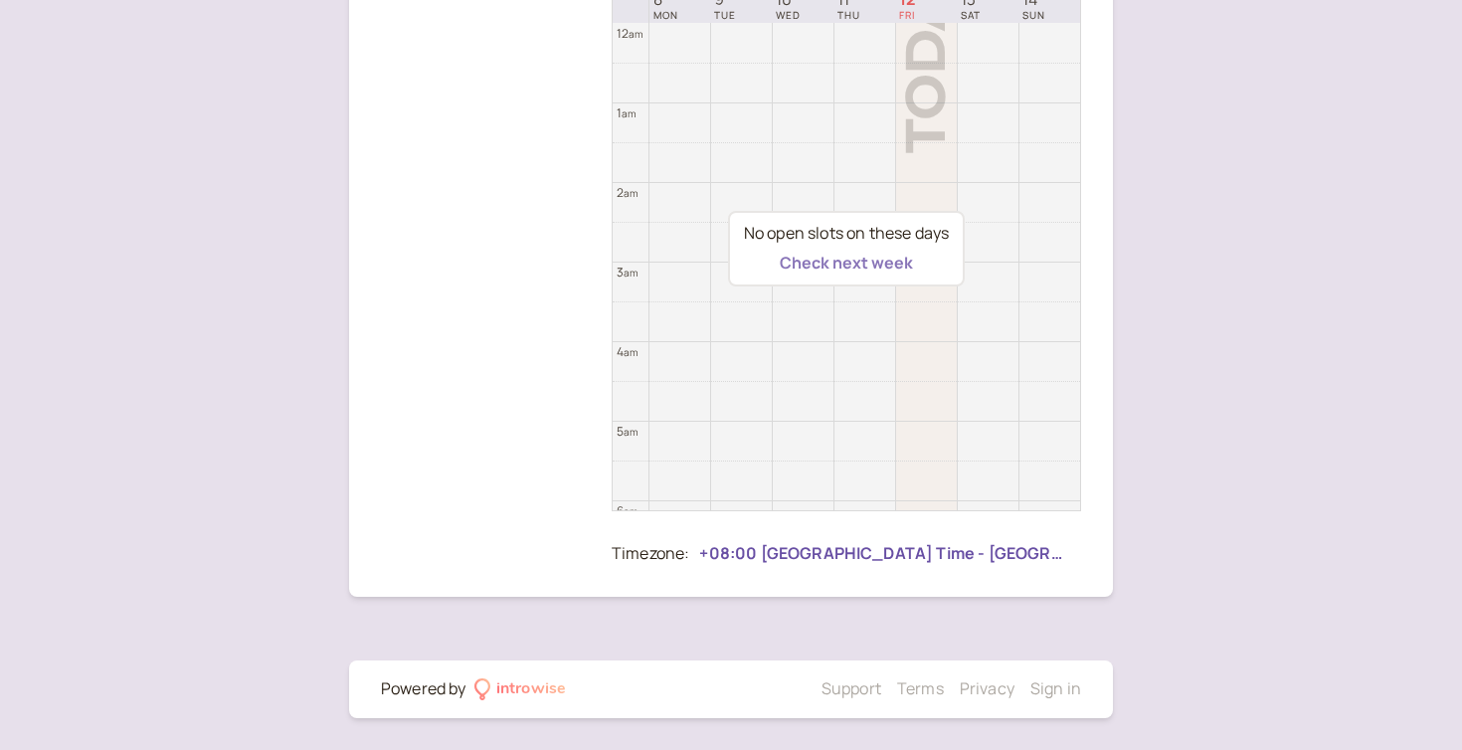
click at [878, 264] on button "Check next week" at bounding box center [846, 263] width 133 height 18
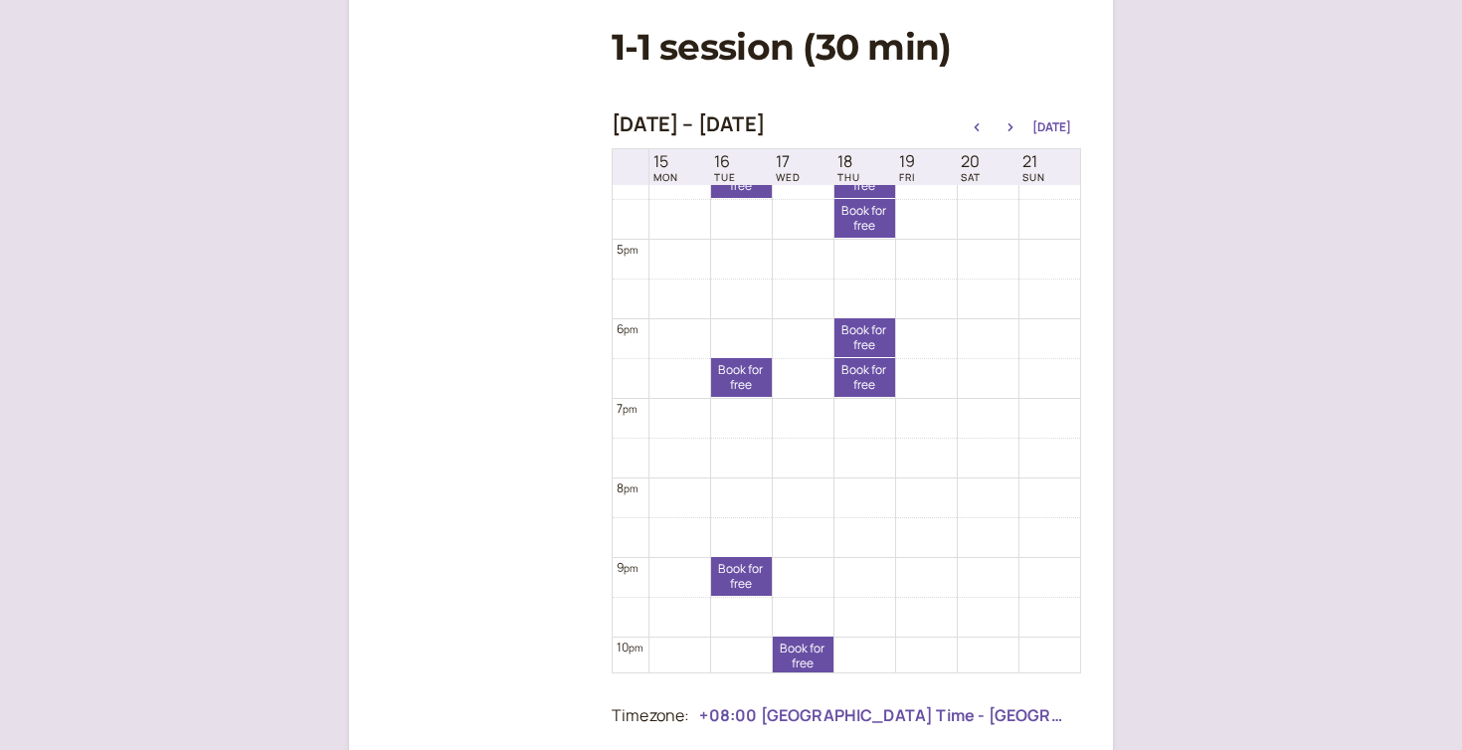
scroll to position [1422, 0]
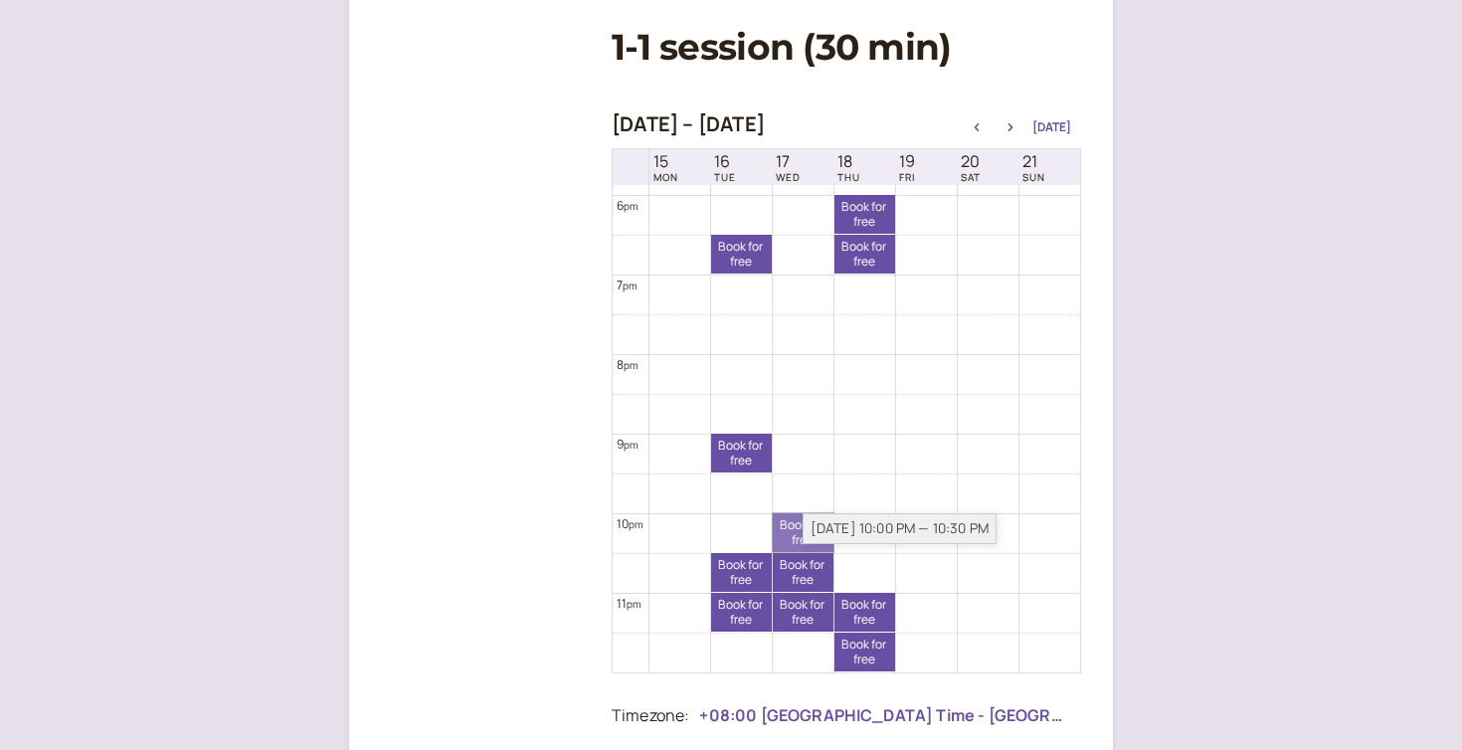
click at [792, 534] on link "Book for free free" at bounding box center [803, 532] width 61 height 39
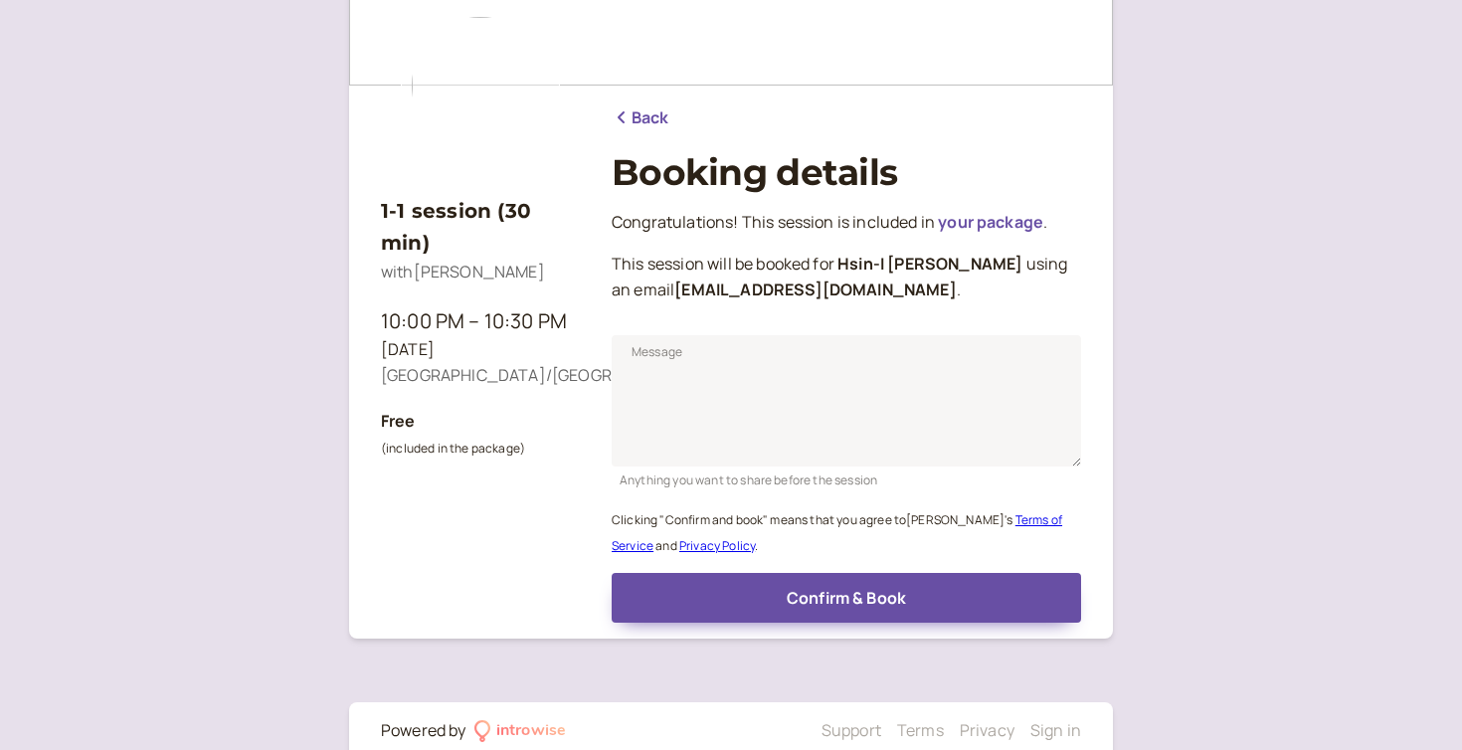
scroll to position [162, 0]
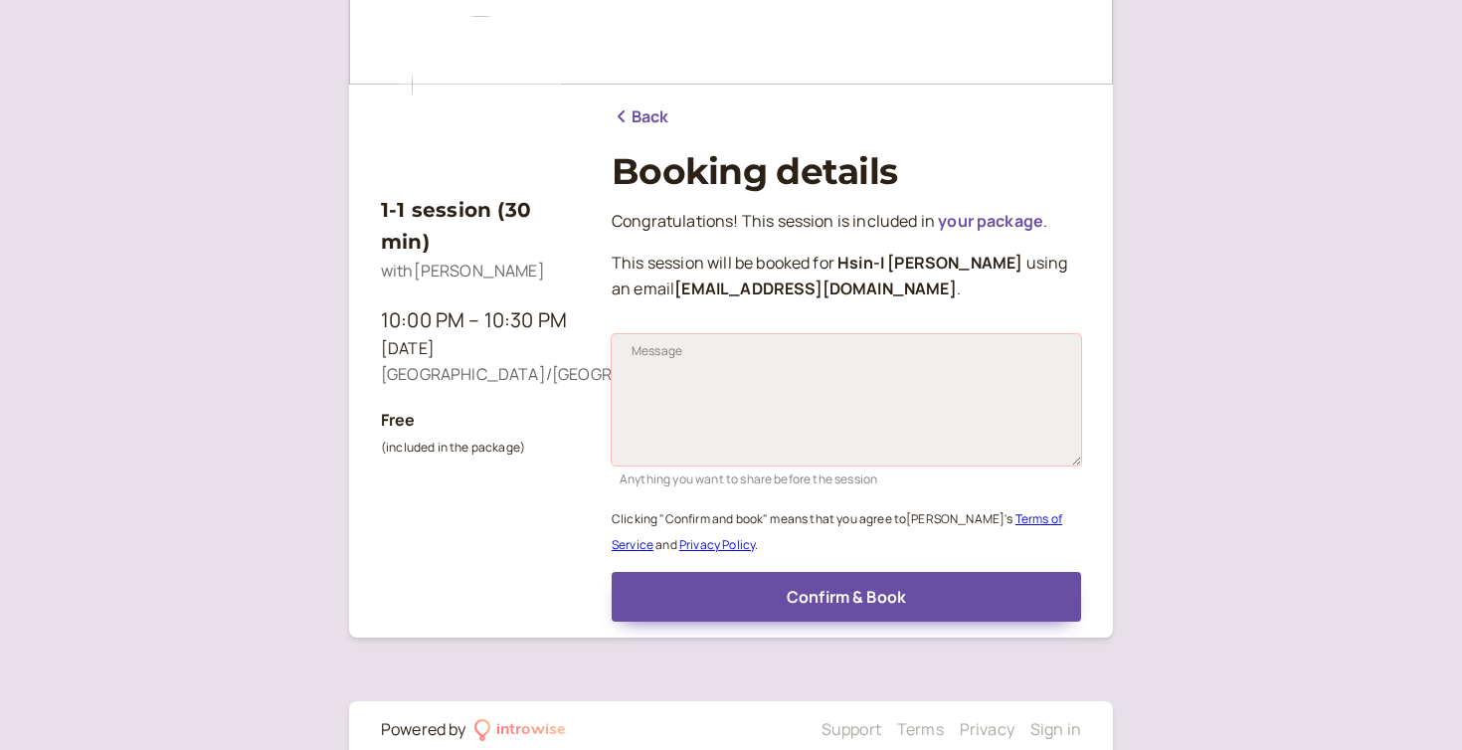
click at [922, 380] on textarea "Message" at bounding box center [846, 399] width 469 height 131
type textarea "Continue"
paste textarea "Continue presenting the marketing case study from last session"
click at [893, 374] on textarea "Continue presenting the marketing case study from last session" at bounding box center [846, 399] width 469 height 131
type textarea "Continue presenting the research case study from last session"
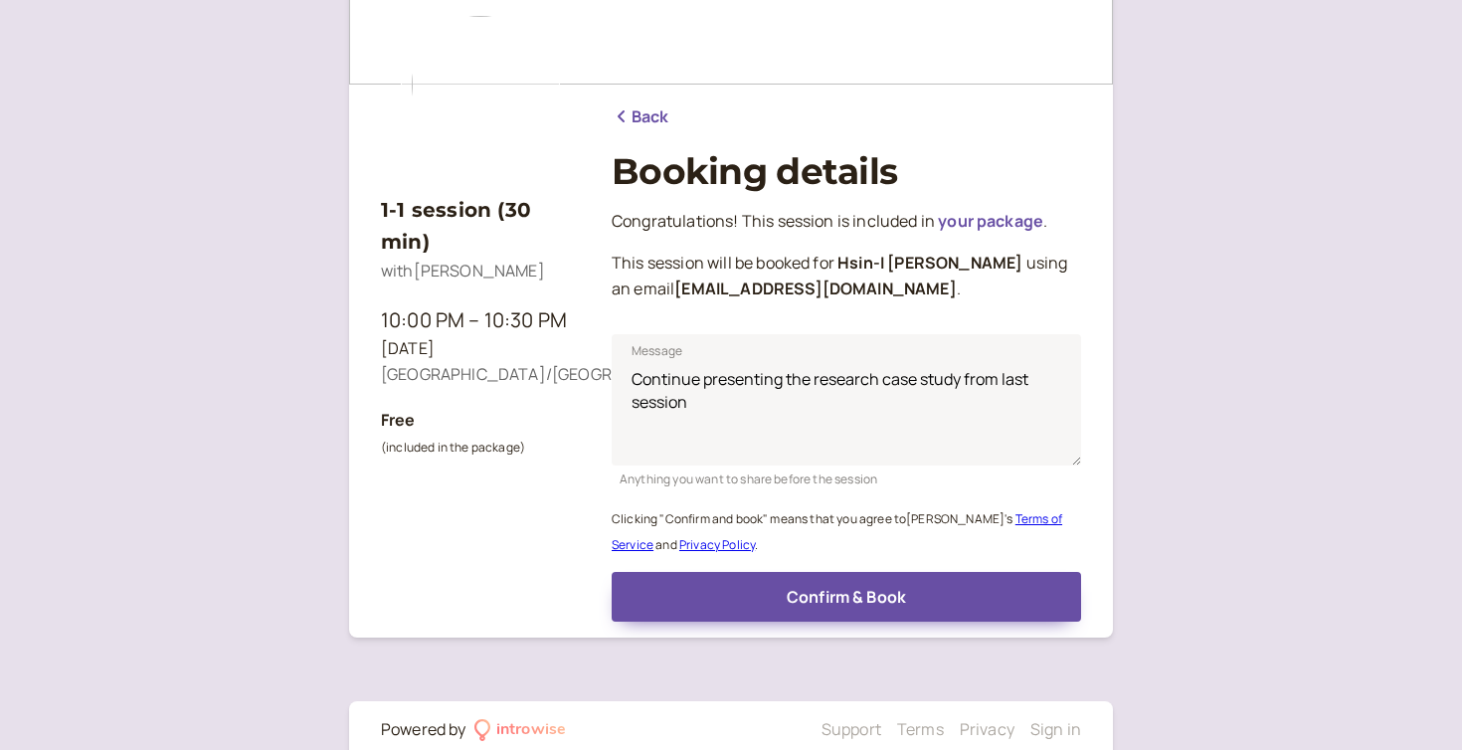
click at [1252, 323] on div "1-1 session (30 min) with Emily King 10:00 PM – 10:30 PM Wed, Sep 17 Asia/Taipe…" at bounding box center [731, 314] width 1462 height 953
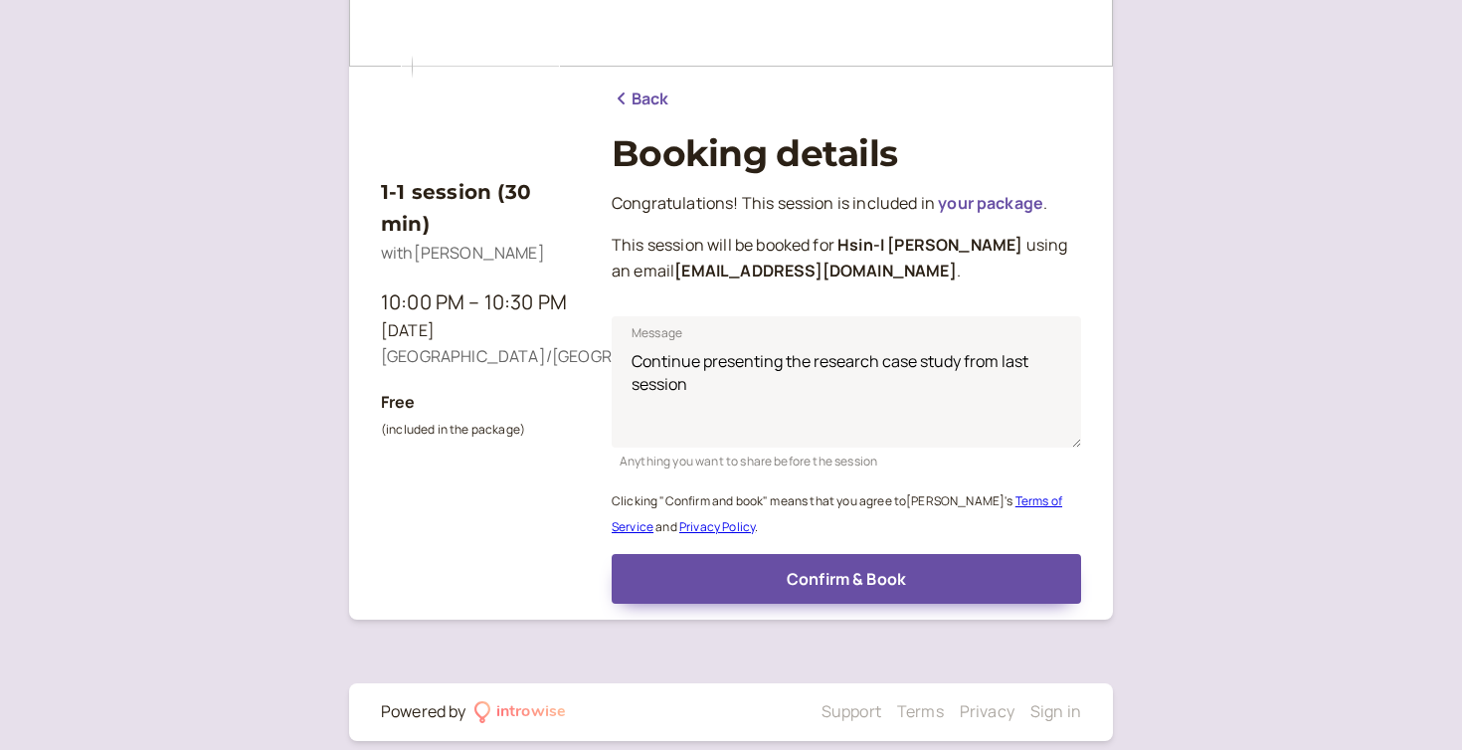
scroll to position [203, 0]
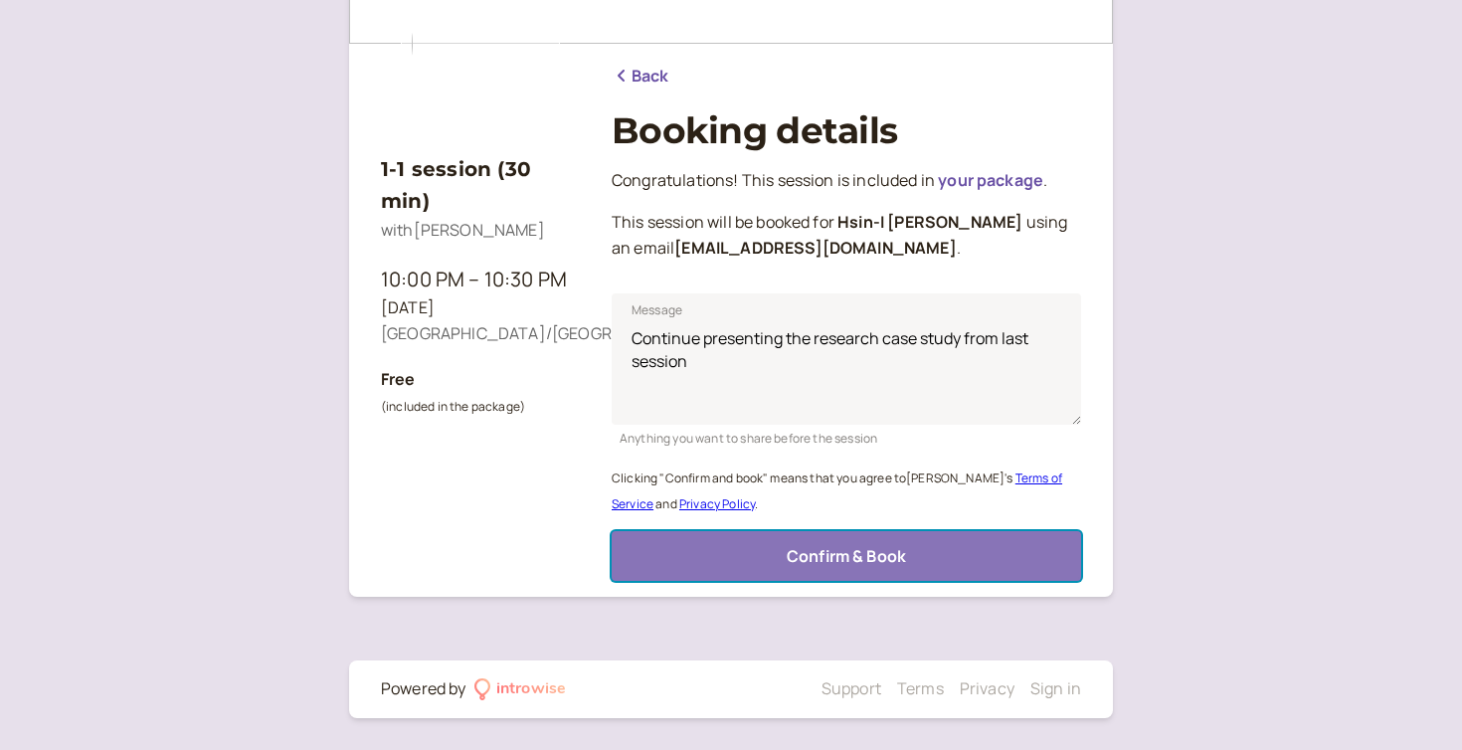
click at [976, 555] on button "Confirm & Book" at bounding box center [846, 556] width 469 height 50
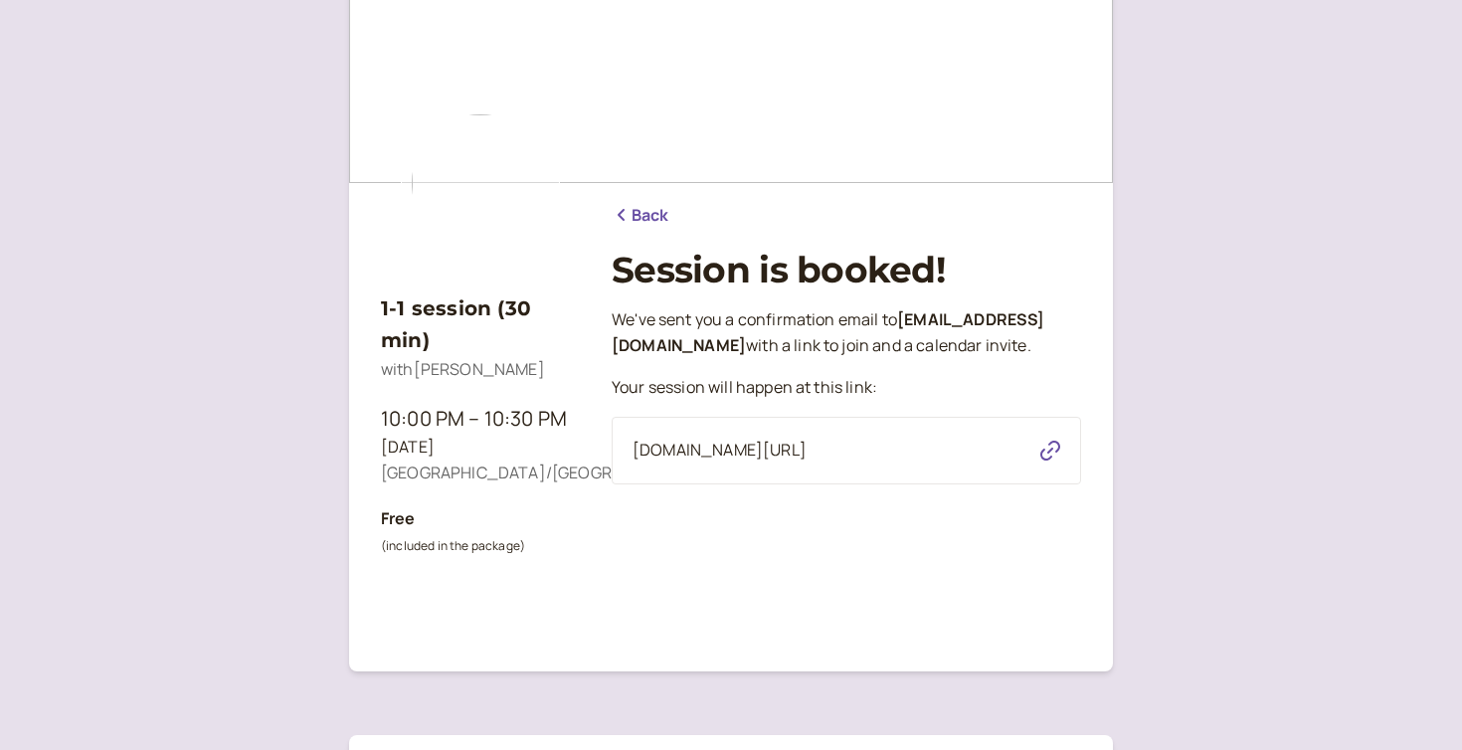
scroll to position [0, 0]
